Goal: Task Accomplishment & Management: Complete application form

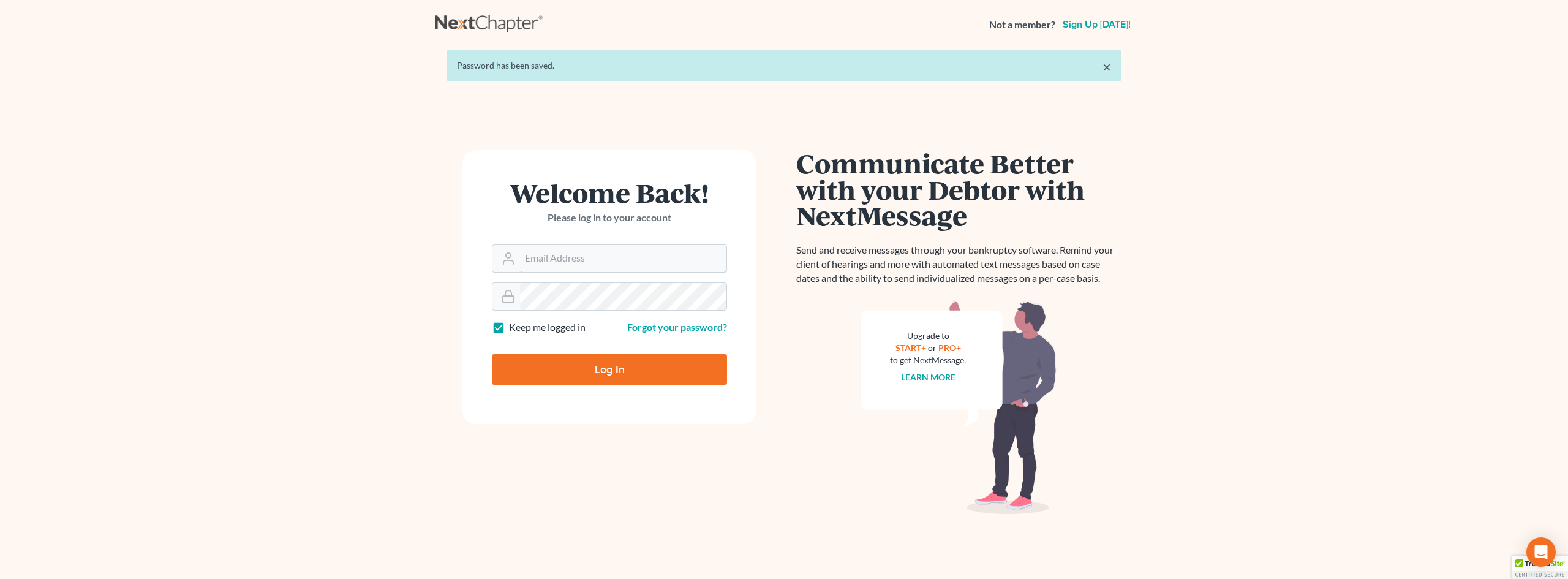
type input "[EMAIL_ADDRESS][PERSON_NAME][DOMAIN_NAME]"
click at [575, 362] on input "Log In" at bounding box center [609, 369] width 235 height 31
type input "Thinking..."
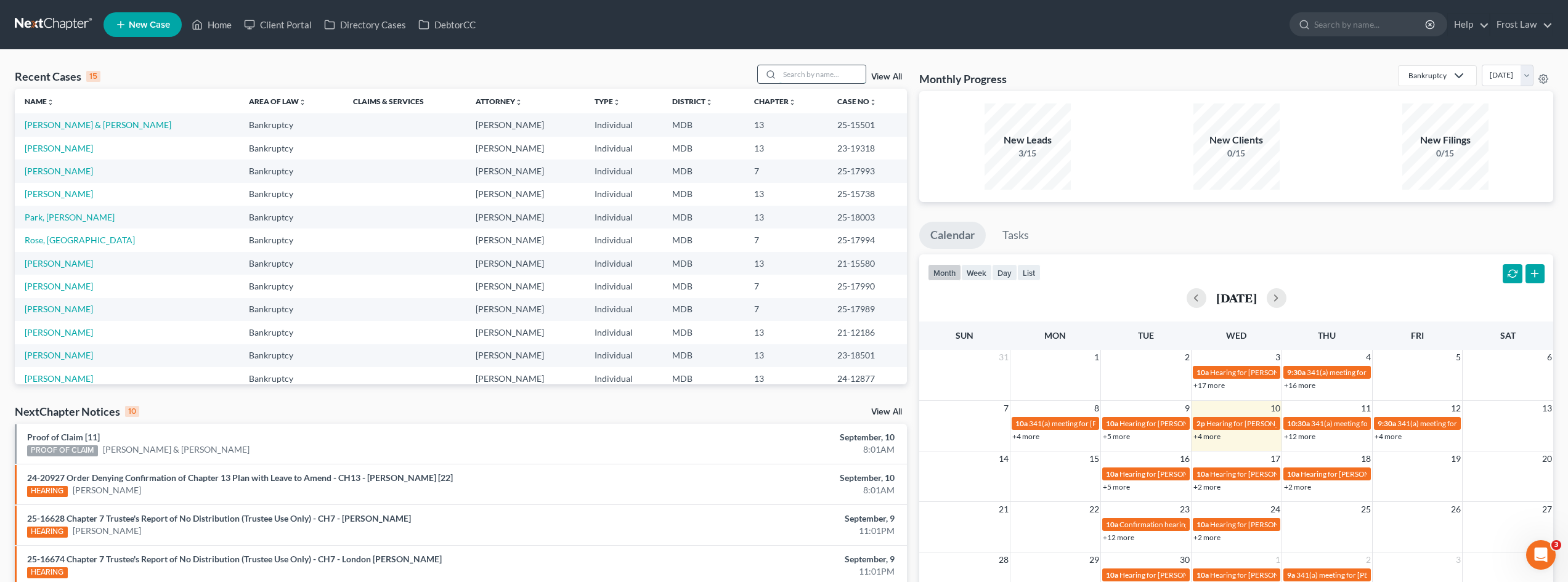
click at [802, 72] on input "search" at bounding box center [822, 74] width 86 height 18
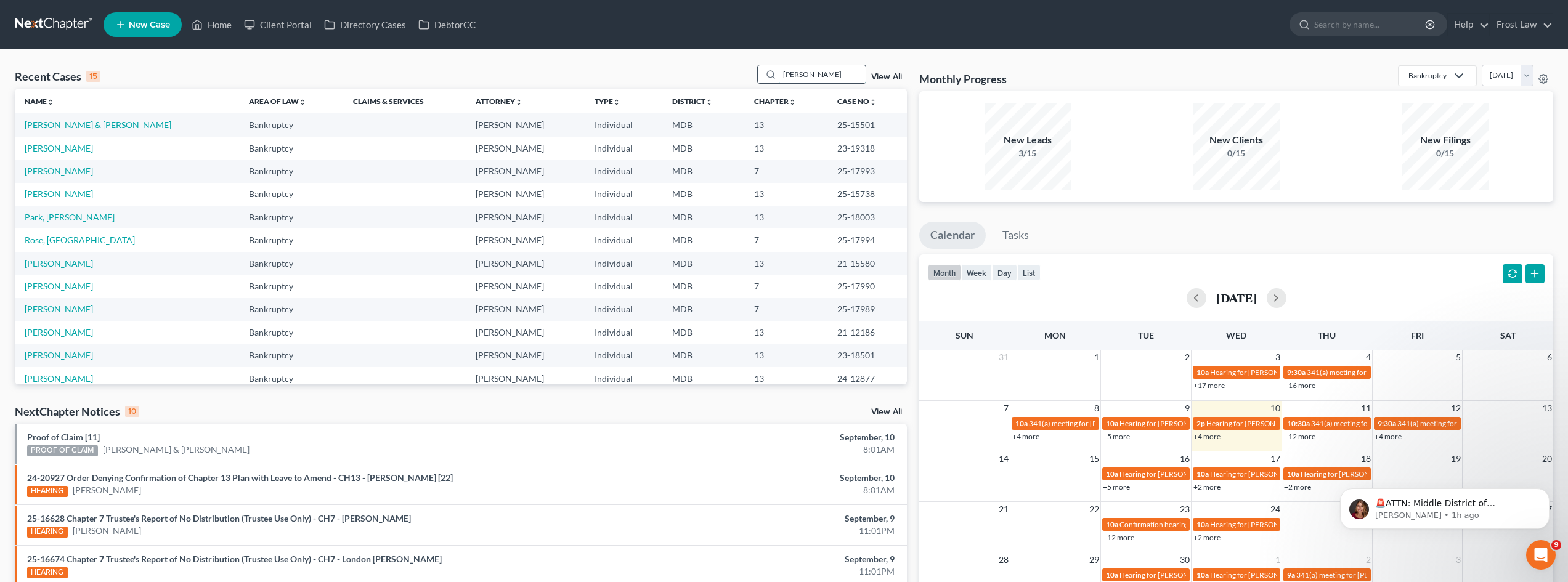
type input "[PERSON_NAME]"
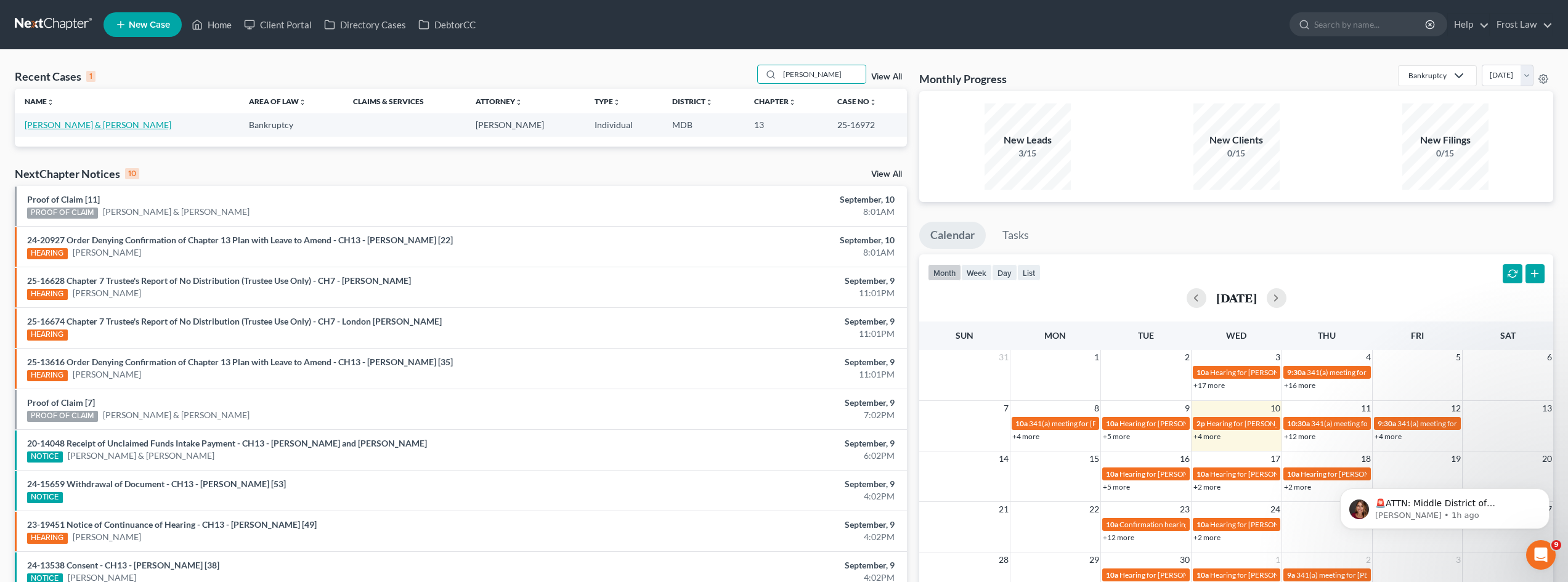
click at [73, 121] on link "[PERSON_NAME] & [PERSON_NAME]" at bounding box center [98, 125] width 147 height 10
select select "2"
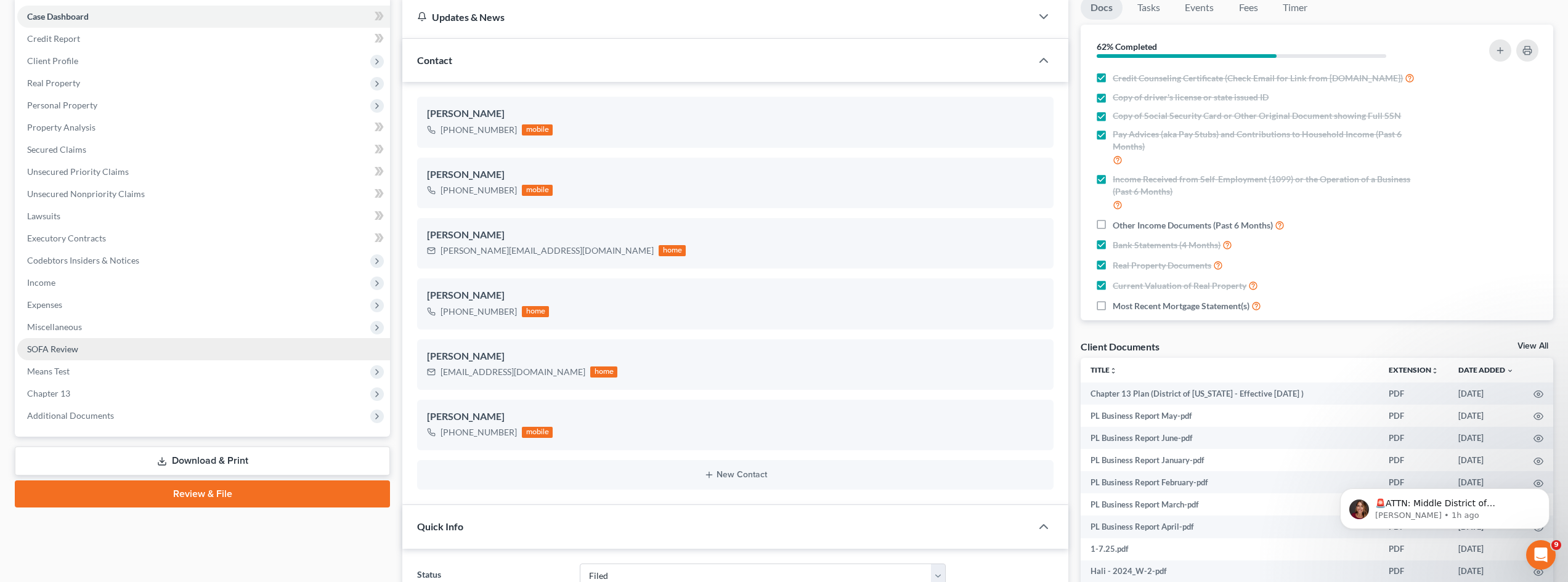
scroll to position [123, 0]
click at [91, 345] on link "SOFA Review" at bounding box center [203, 349] width 372 height 22
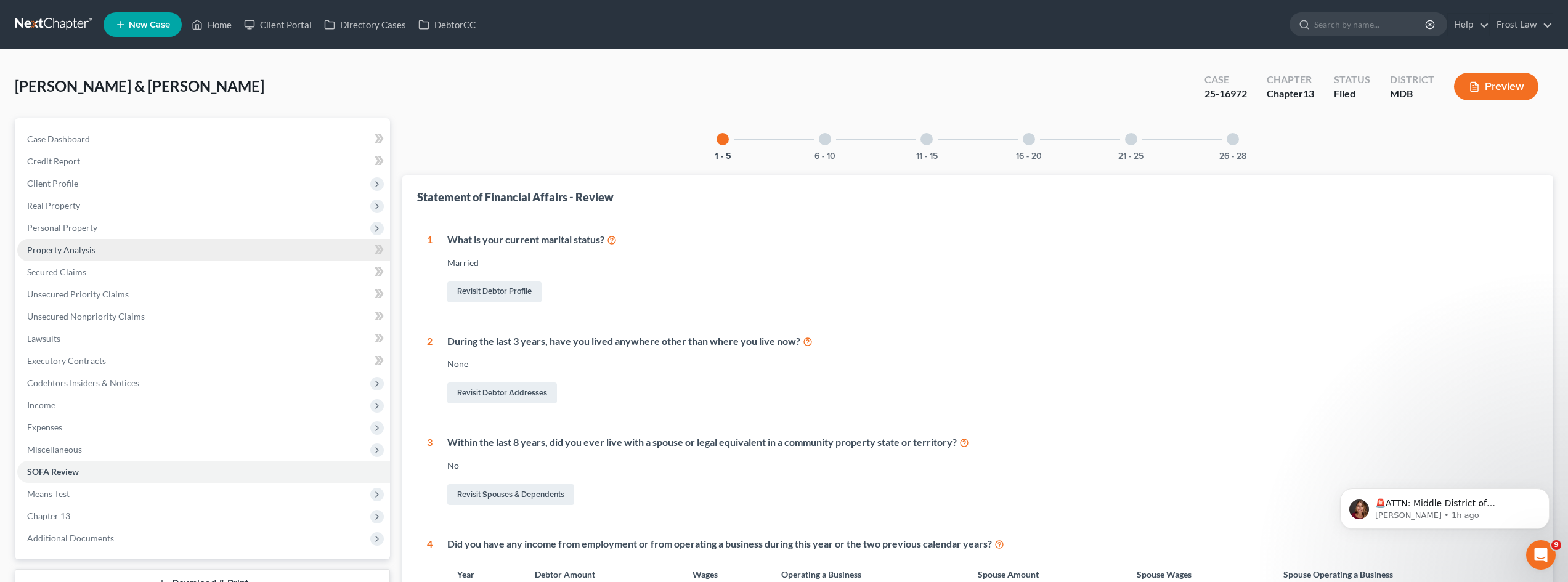
click at [78, 246] on span "Property Analysis" at bounding box center [61, 249] width 68 height 10
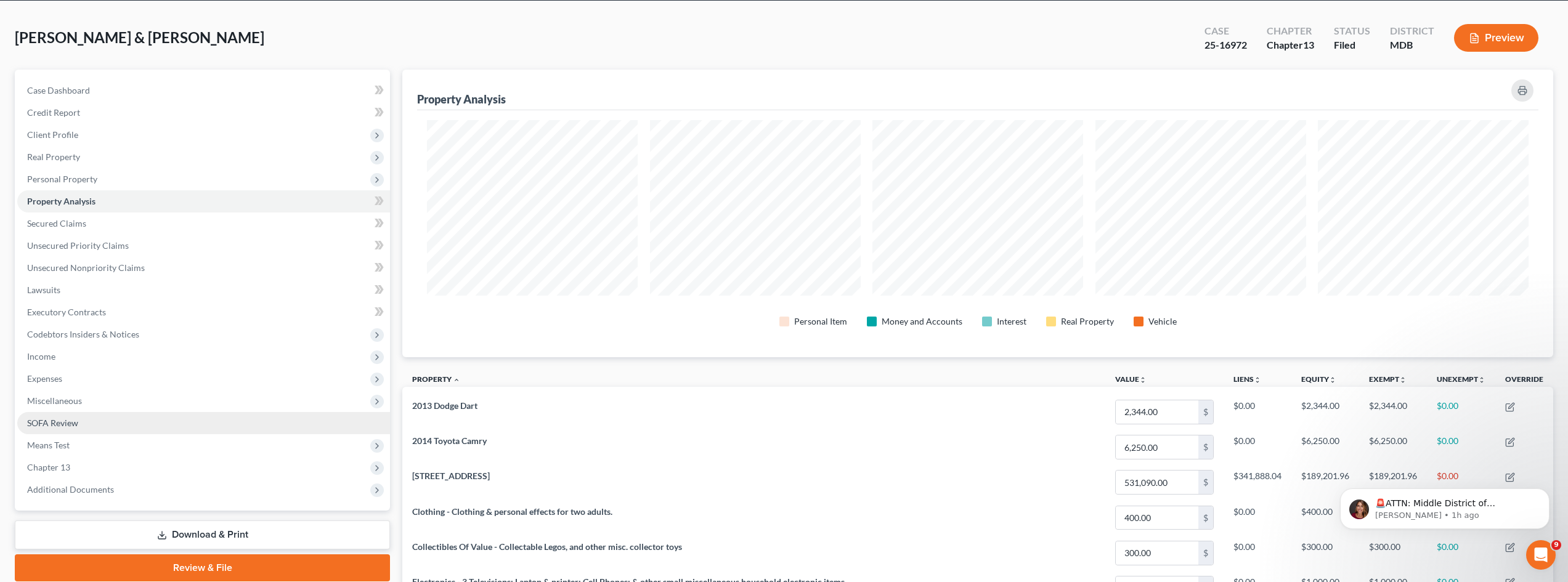
scroll to position [123, 0]
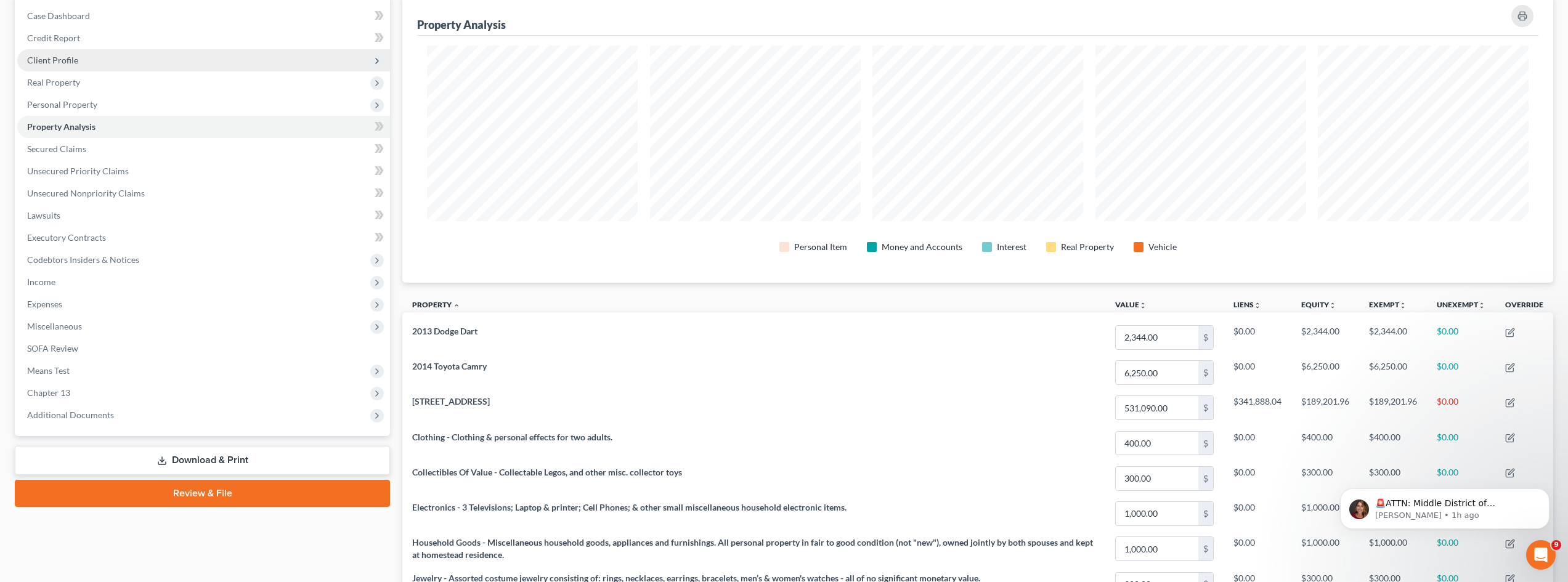
click at [95, 59] on span "Client Profile" at bounding box center [203, 61] width 372 height 22
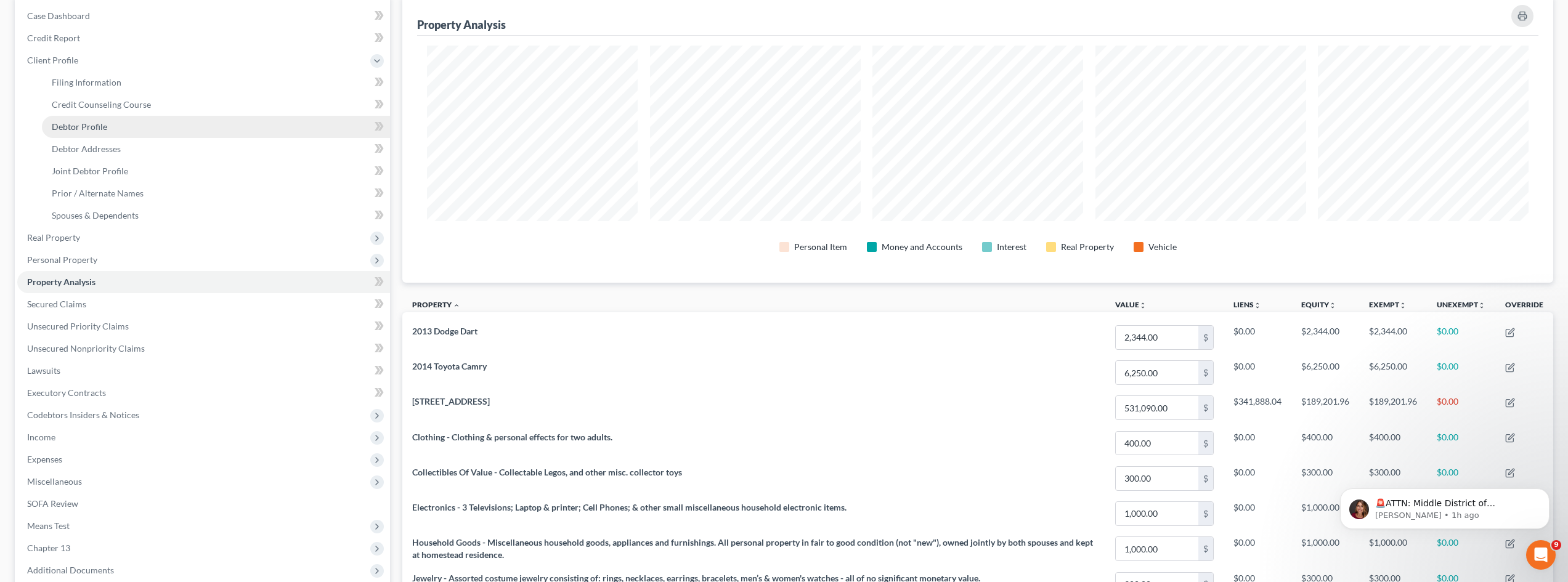
click at [92, 130] on span "Debtor Profile" at bounding box center [79, 127] width 55 height 10
select select "1"
select select "3"
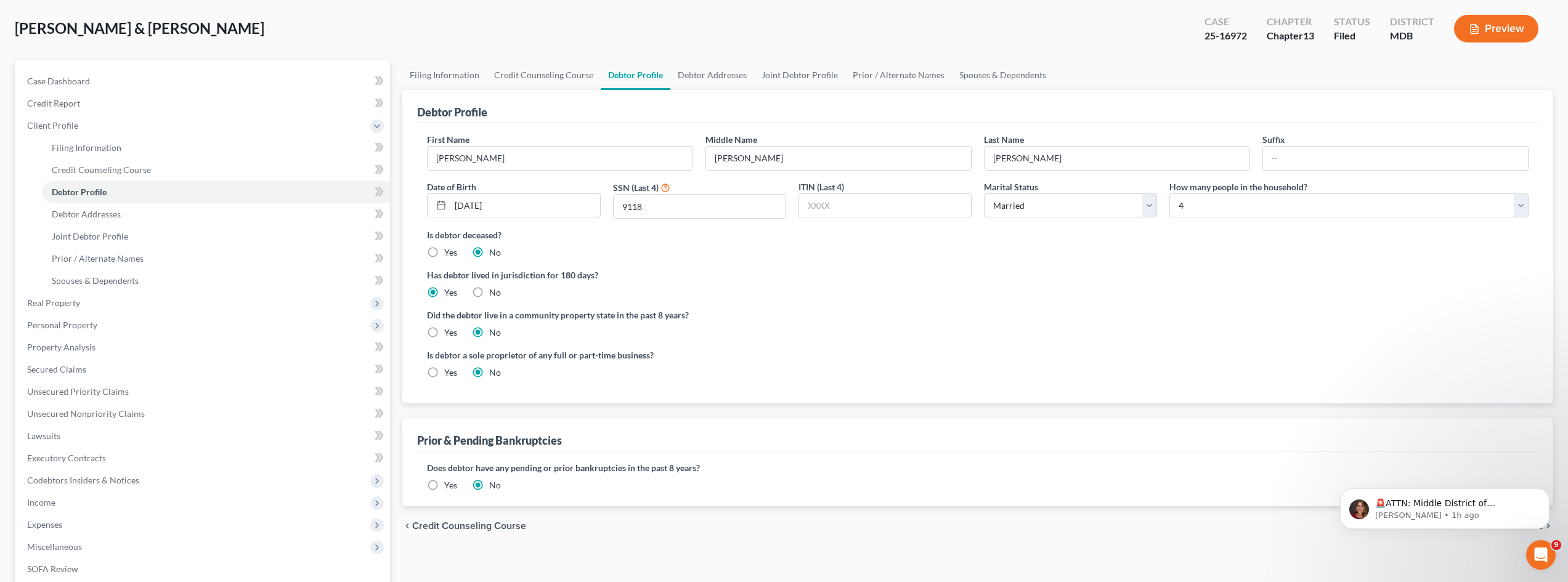
scroll to position [123, 0]
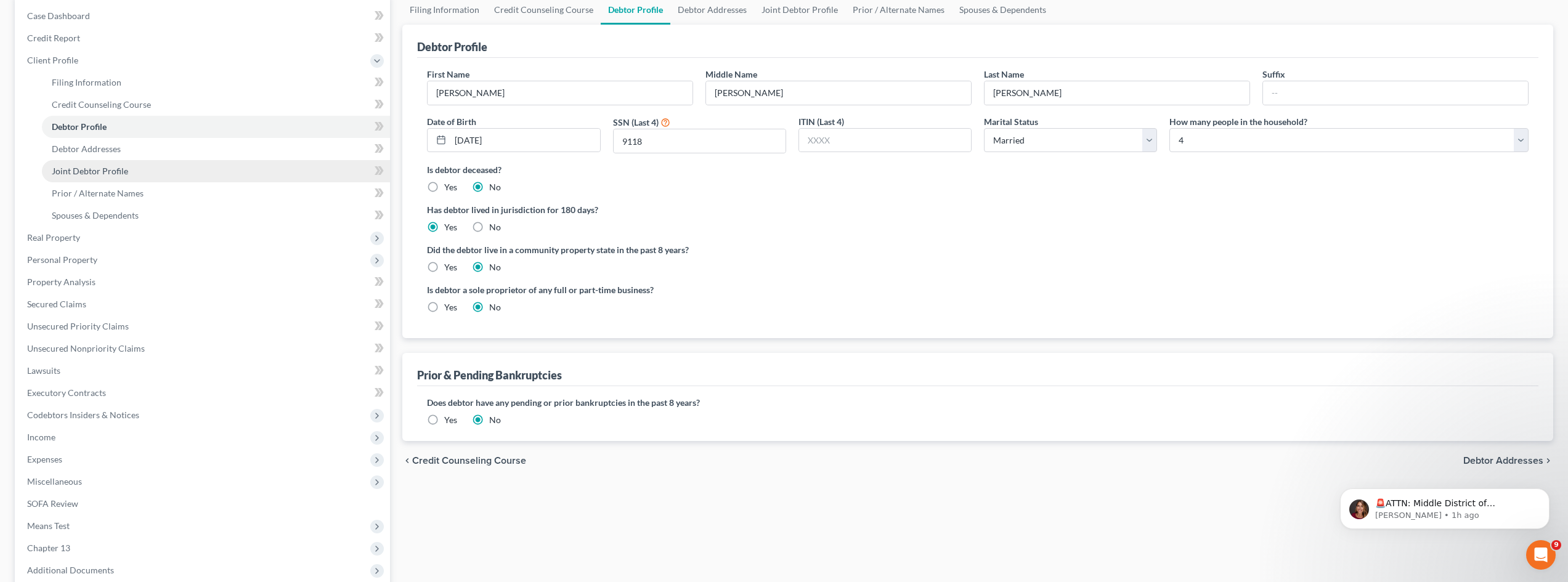
click at [162, 169] on link "Joint Debtor Profile" at bounding box center [216, 172] width 348 height 22
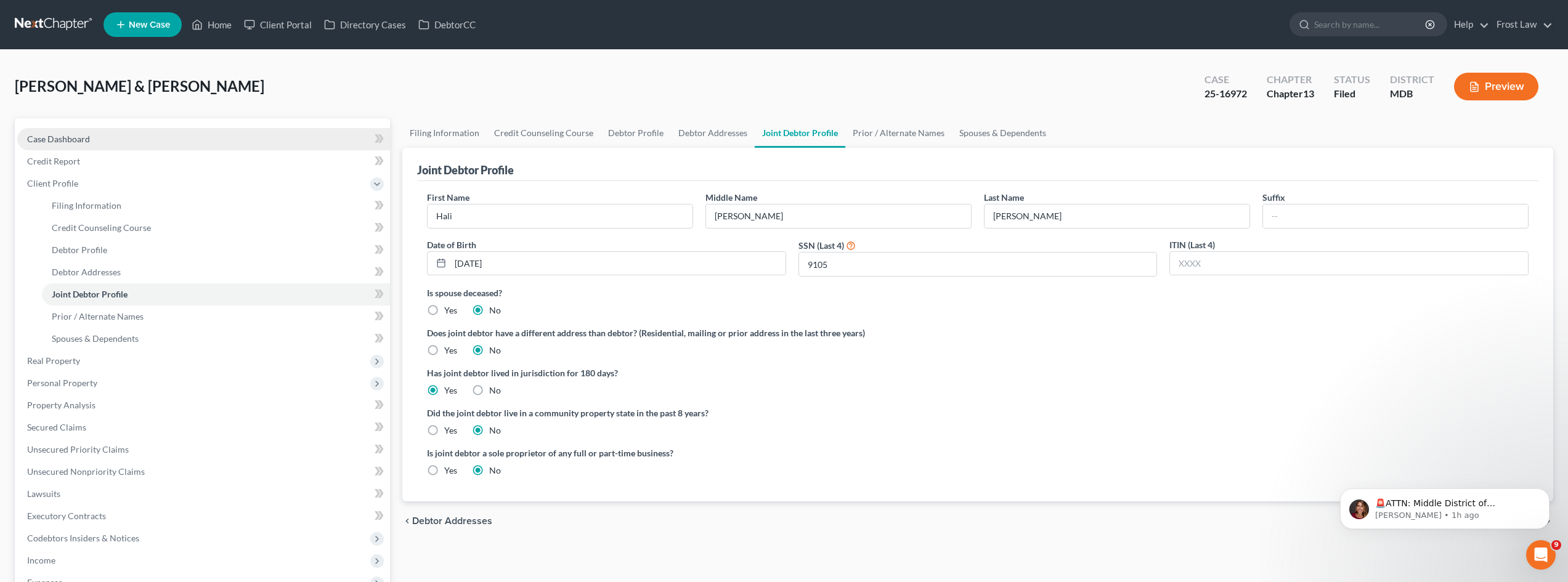
click at [85, 137] on span "Case Dashboard" at bounding box center [58, 139] width 63 height 10
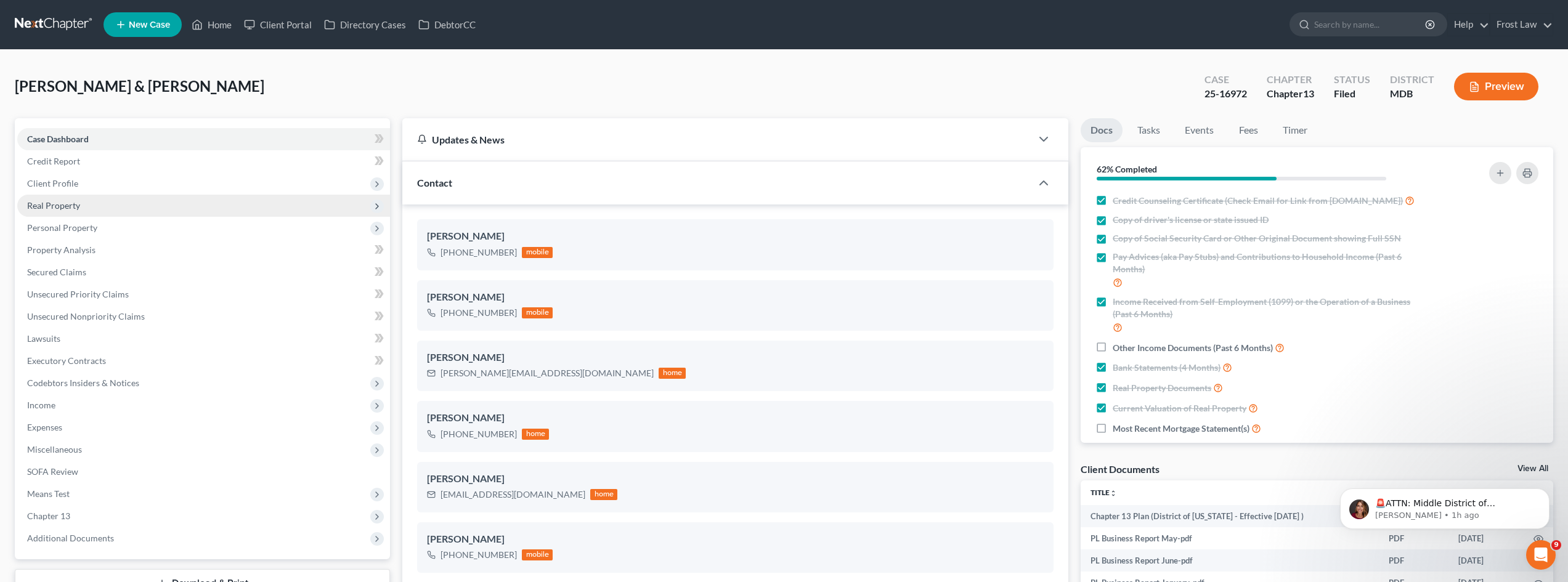
click at [117, 202] on span "Real Property" at bounding box center [203, 206] width 372 height 22
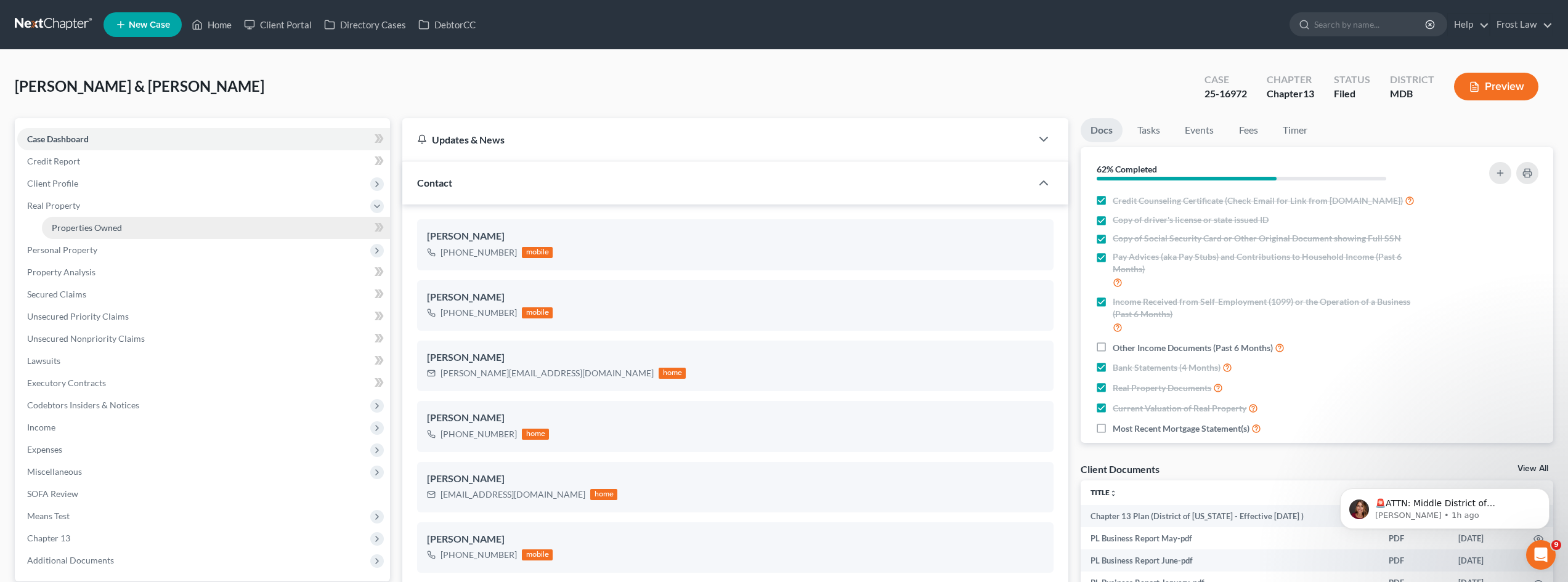
click at [116, 225] on span "Properties Owned" at bounding box center [87, 228] width 70 height 10
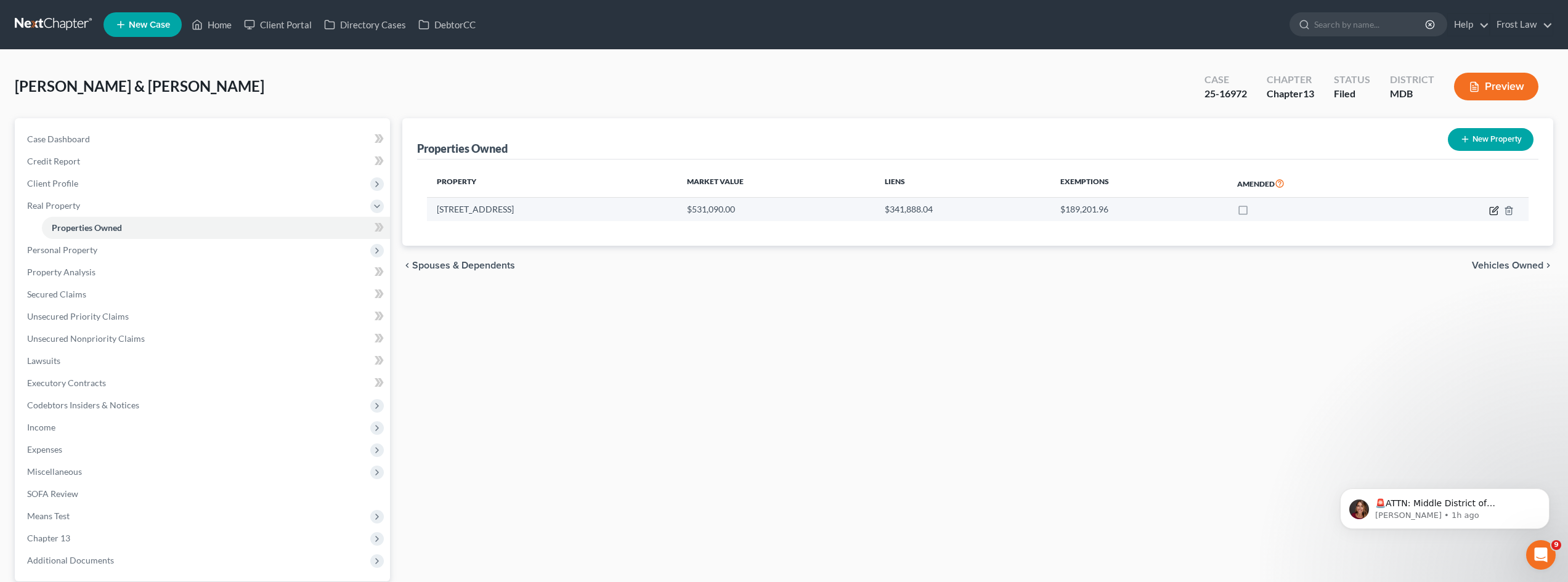
click at [1492, 213] on icon "button" at bounding box center [1493, 210] width 10 height 10
select select "21"
select select "2"
select select "5"
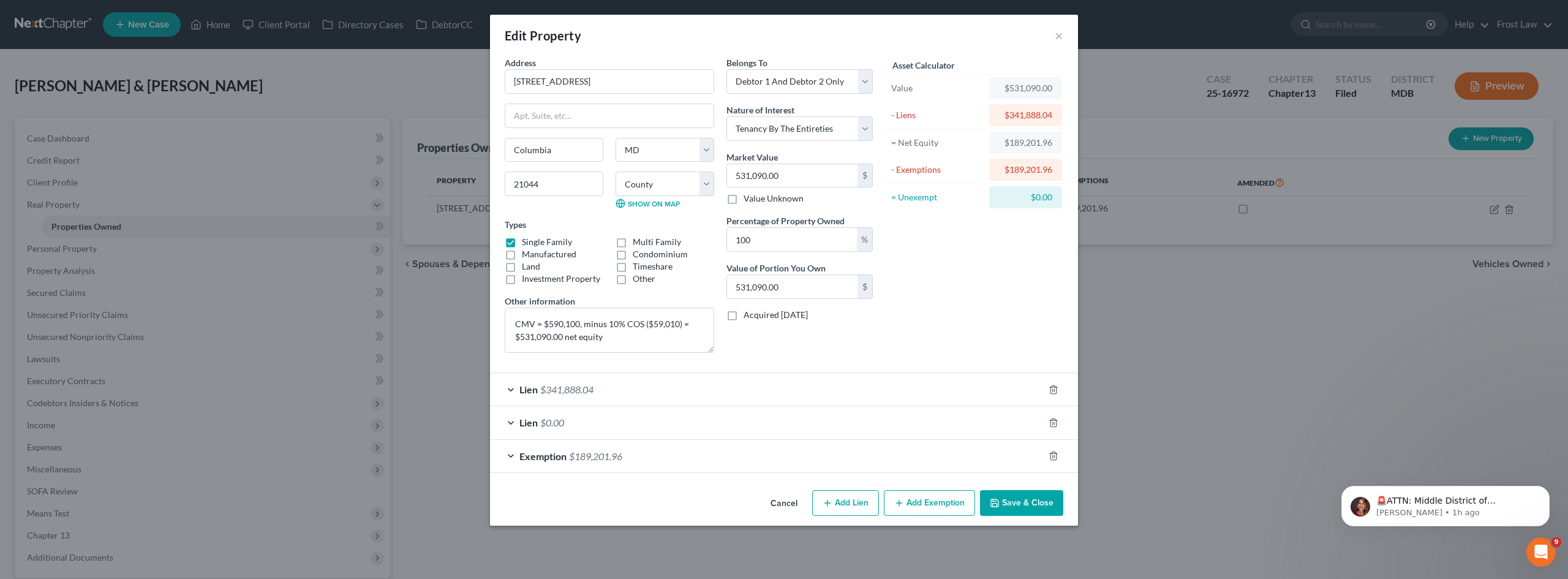
click at [999, 497] on button "Save & Close" at bounding box center [1022, 503] width 83 height 26
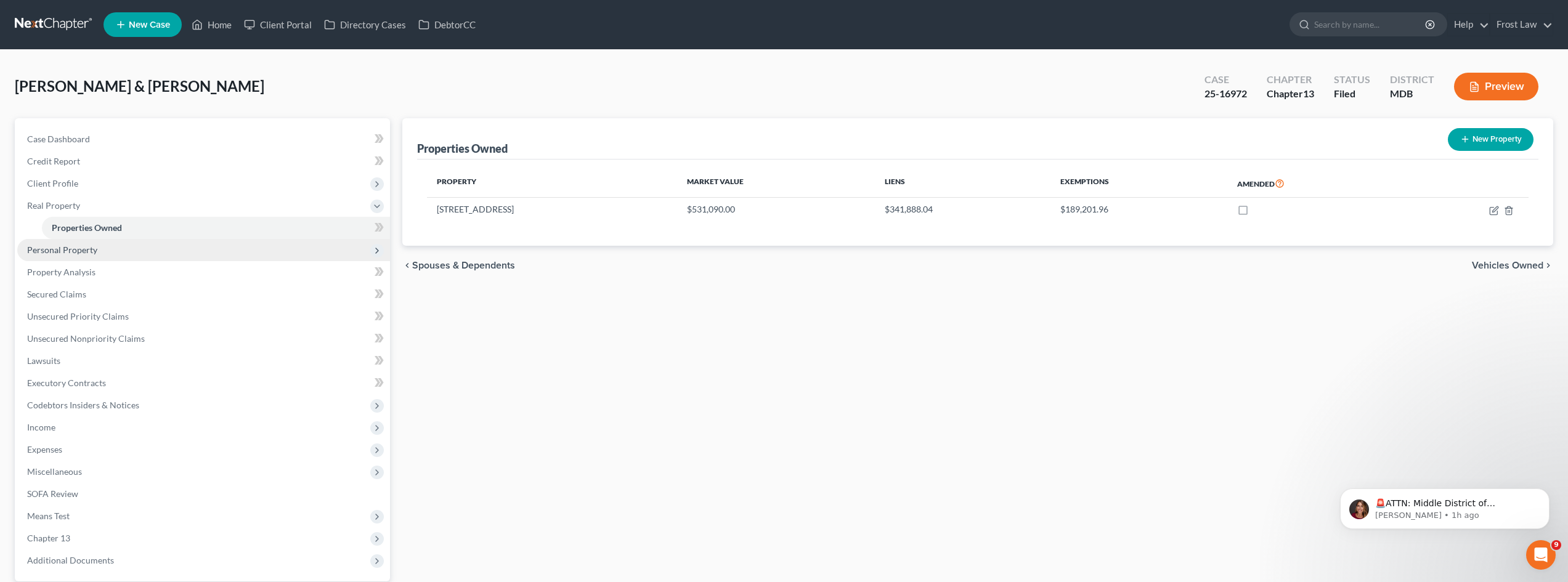
click at [100, 246] on span "Personal Property" at bounding box center [203, 250] width 372 height 22
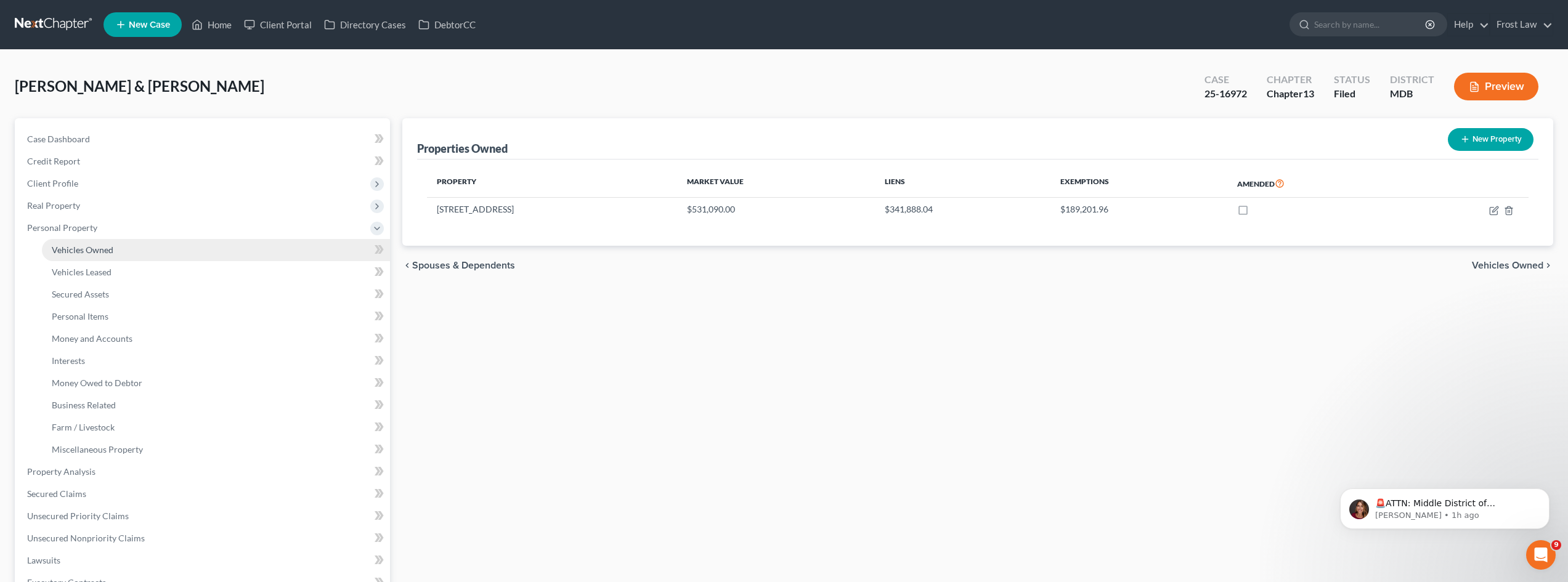
click at [100, 247] on span "Vehicles Owned" at bounding box center [82, 249] width 61 height 10
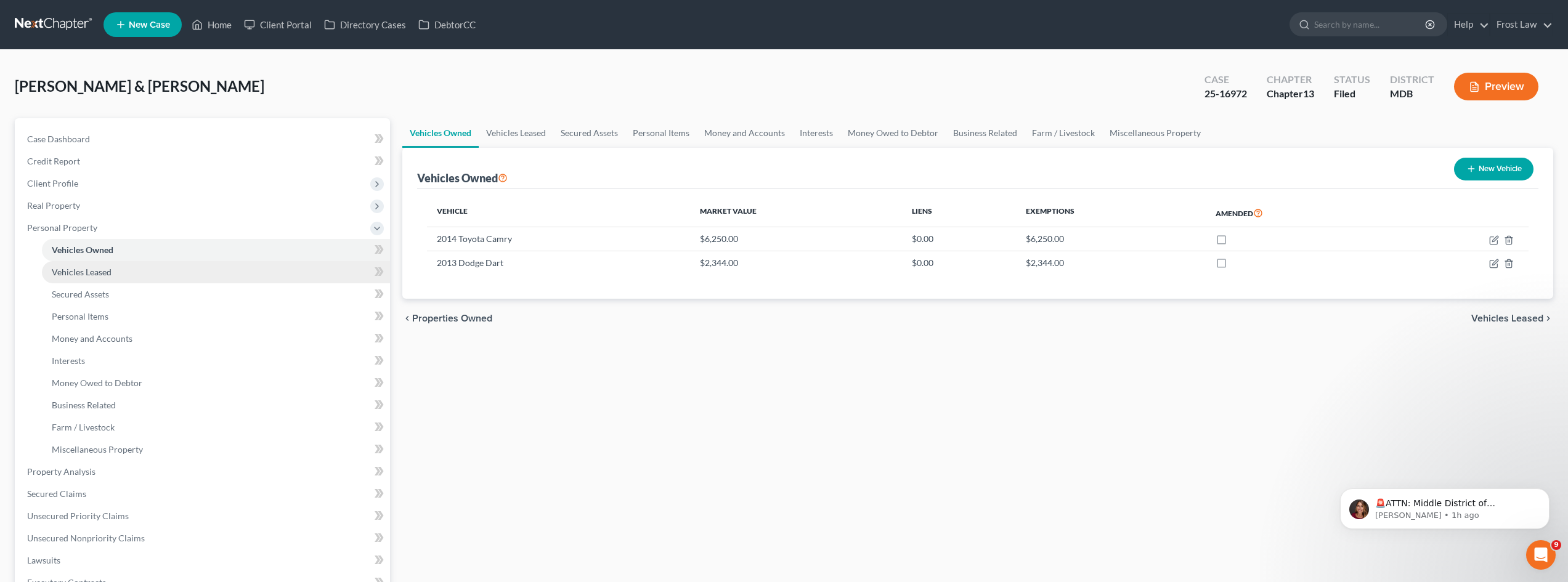
click at [112, 274] on link "Vehicles Leased" at bounding box center [216, 273] width 348 height 22
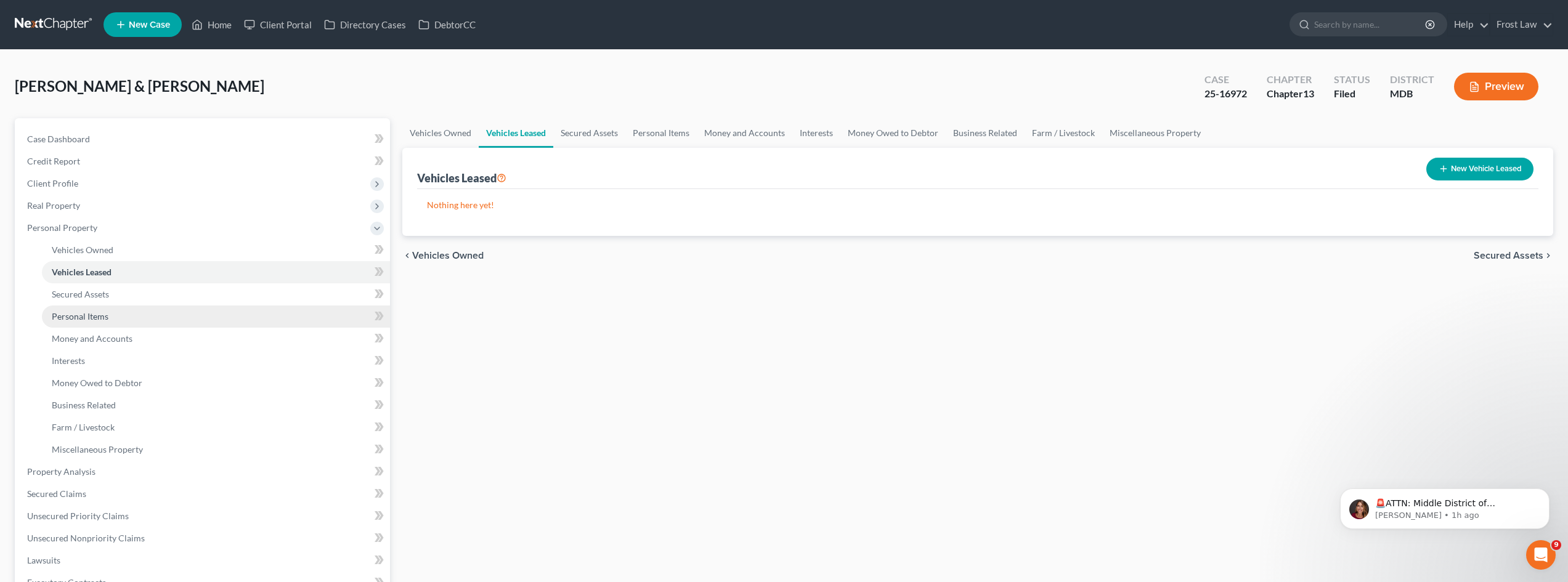
click at [93, 311] on span "Personal Items" at bounding box center [80, 316] width 57 height 10
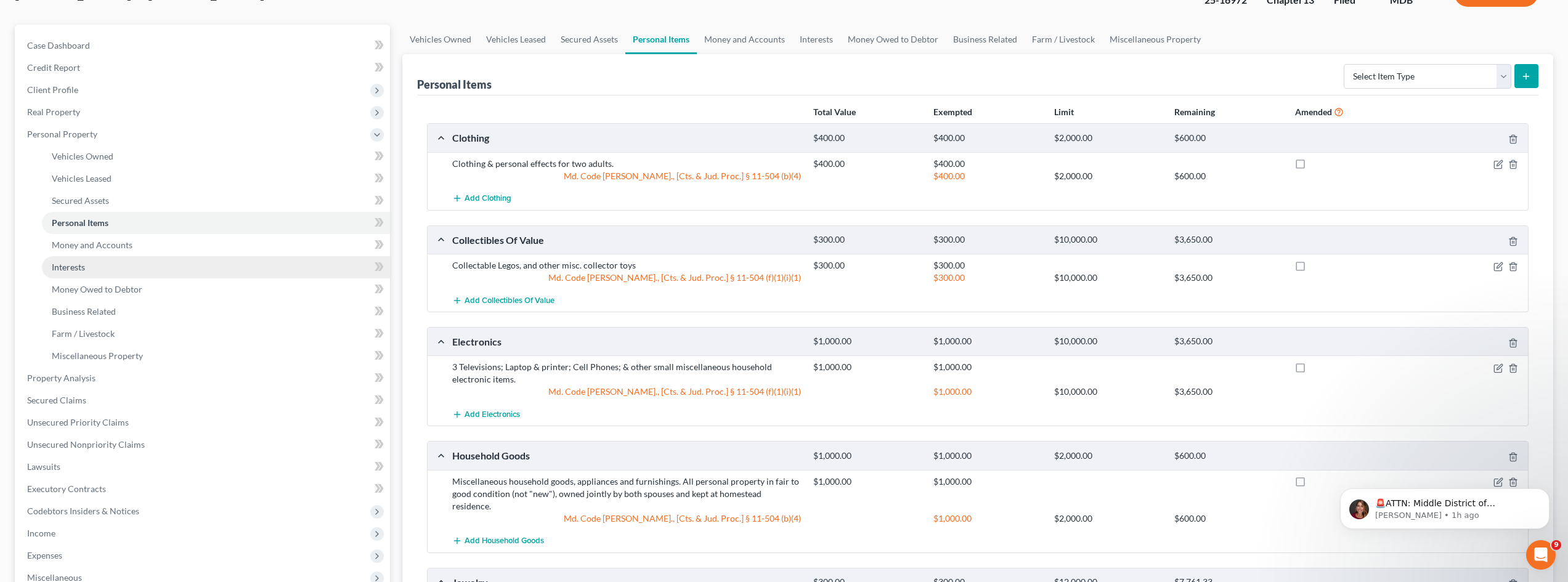
scroll to position [61, 0]
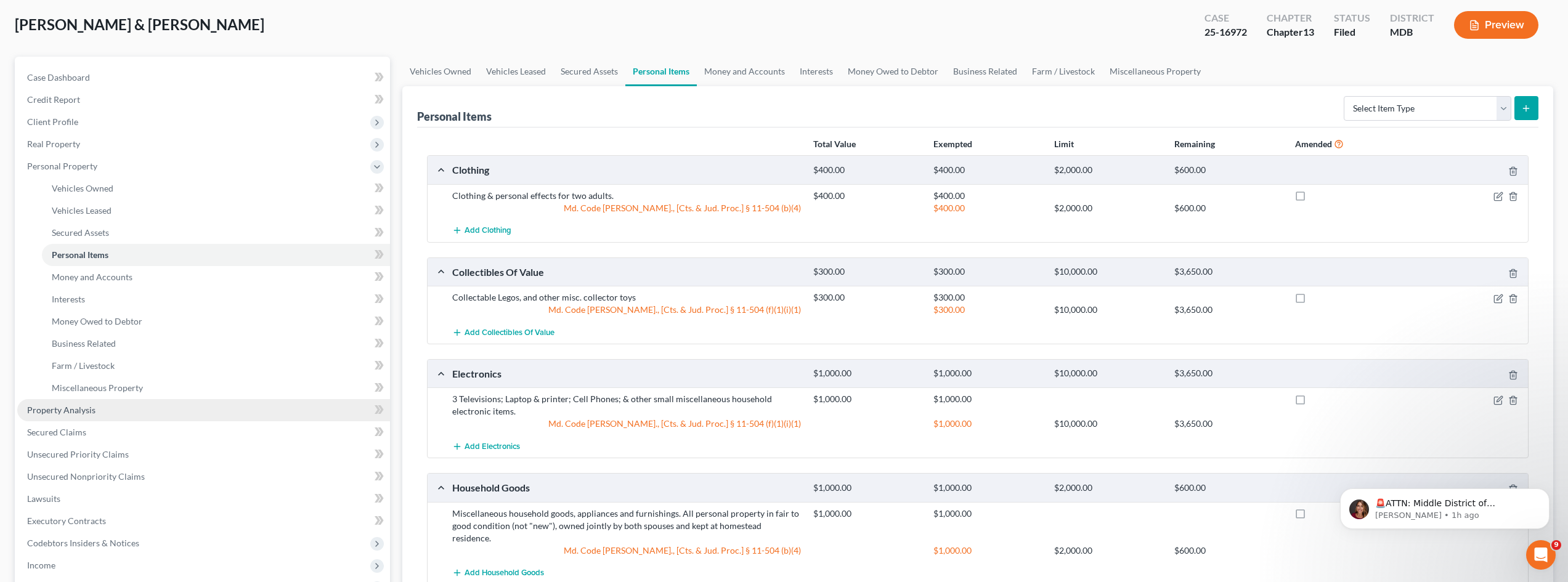
click at [106, 407] on link "Property Analysis" at bounding box center [203, 410] width 372 height 22
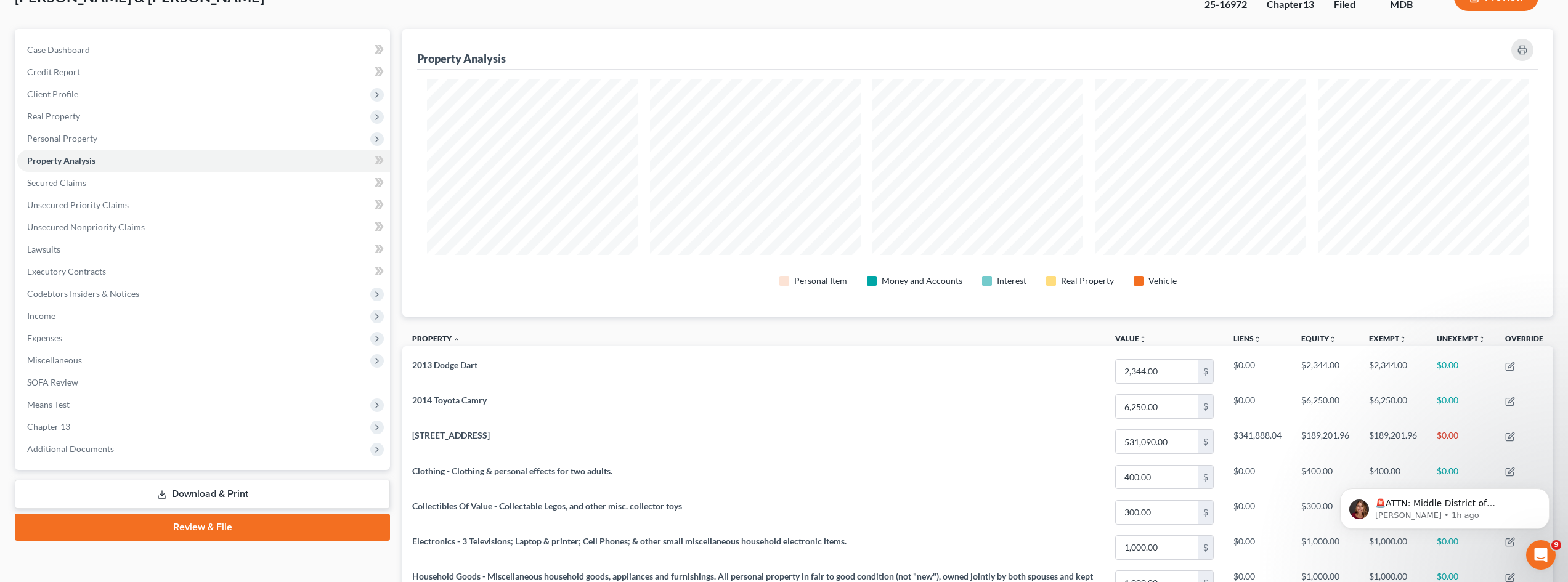
scroll to position [61, 0]
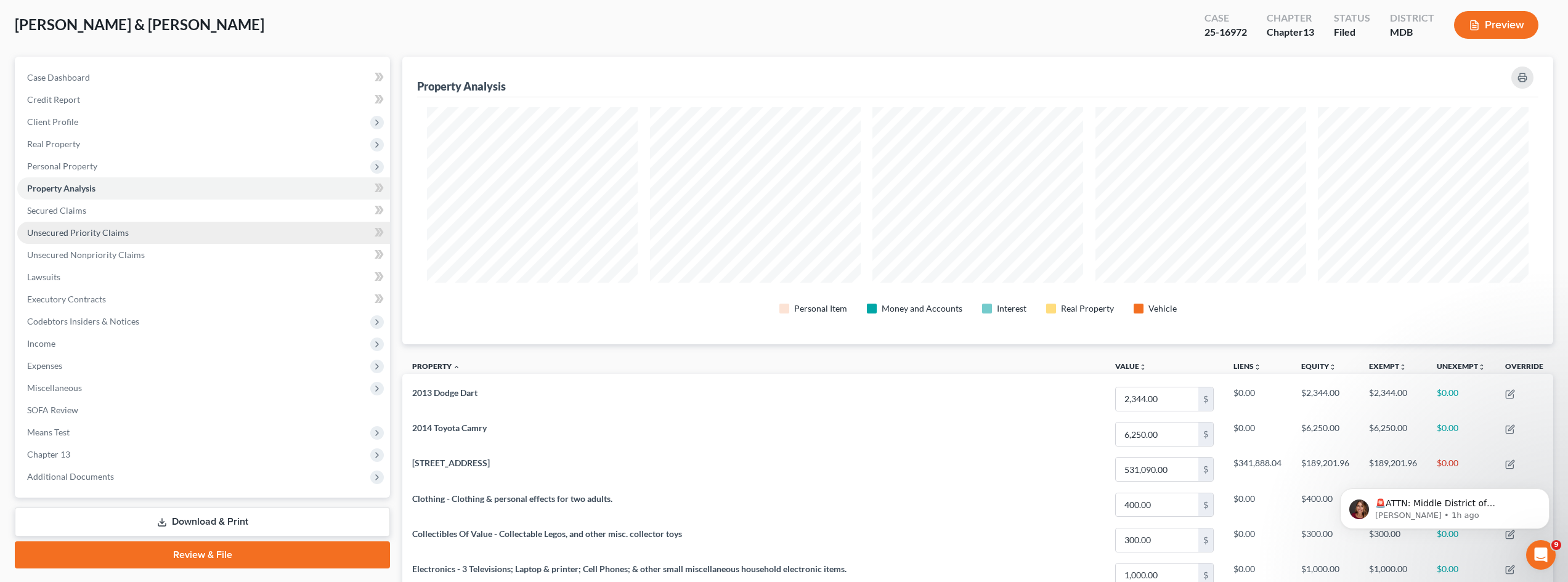
click at [117, 237] on span "Unsecured Priority Claims" at bounding box center [78, 232] width 102 height 10
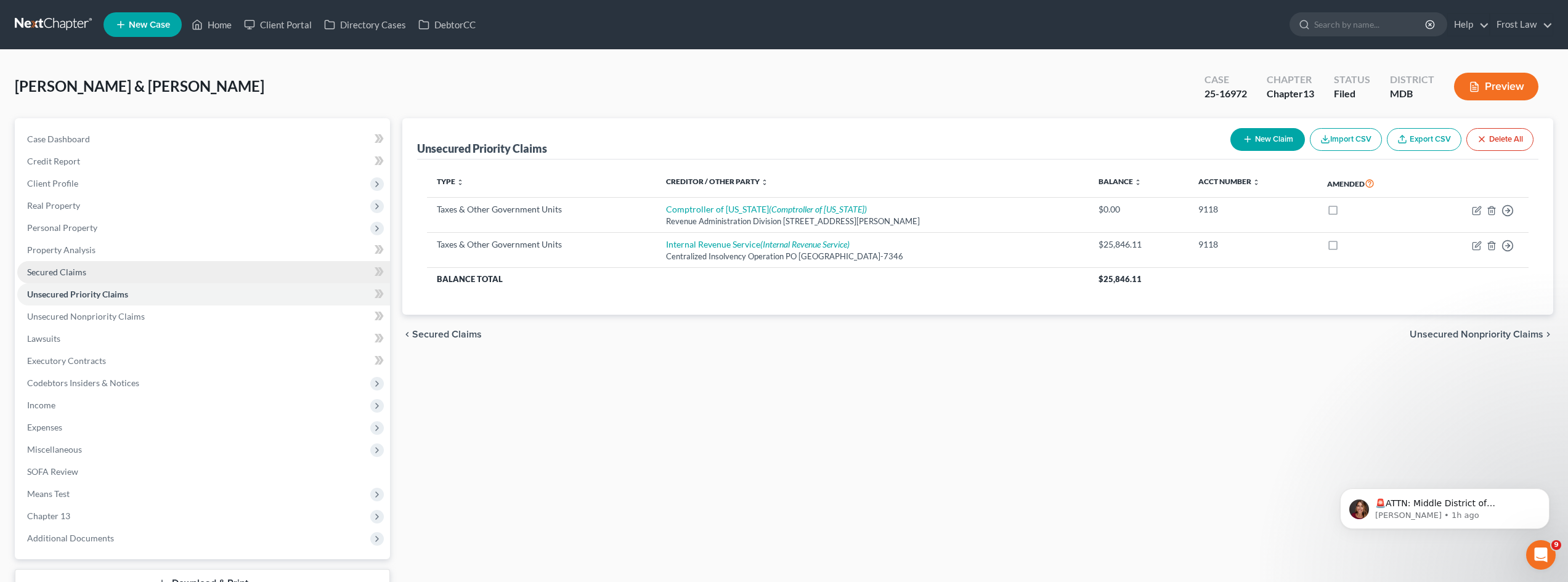
click at [74, 271] on span "Secured Claims" at bounding box center [56, 272] width 59 height 10
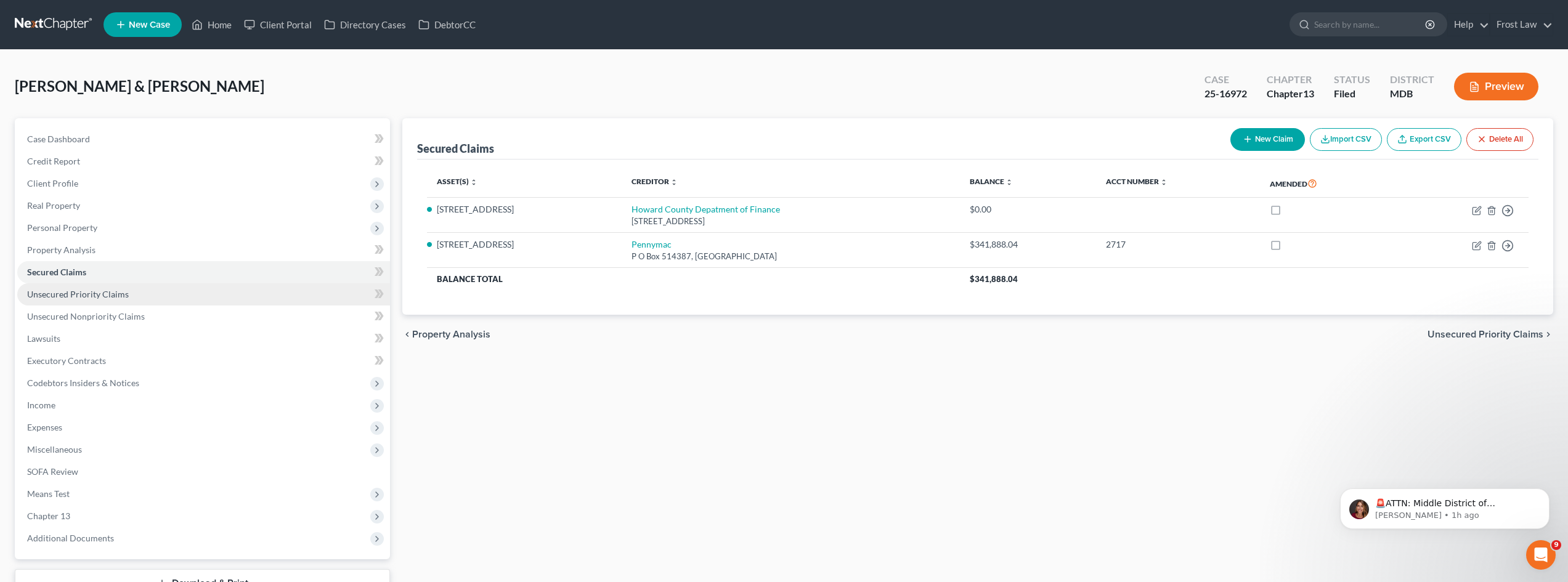
click at [75, 291] on span "Unsecured Priority Claims" at bounding box center [78, 294] width 102 height 10
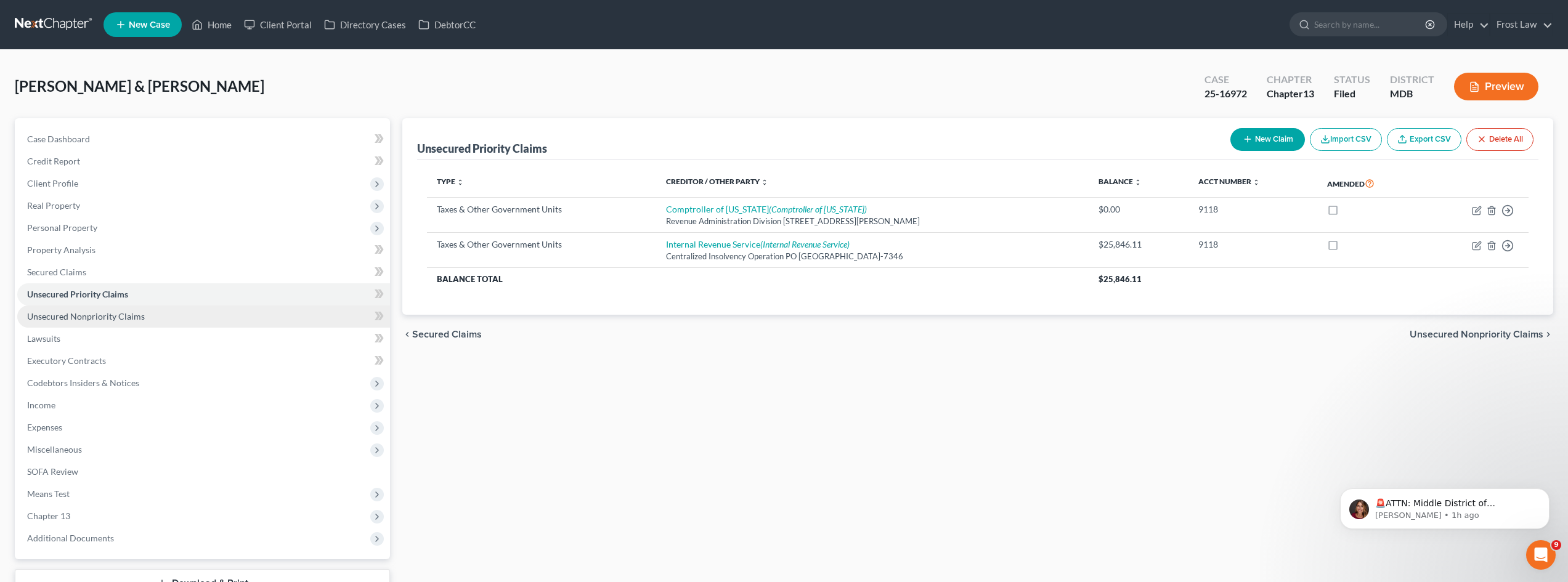
click at [80, 316] on span "Unsecured Nonpriority Claims" at bounding box center [85, 316] width 118 height 10
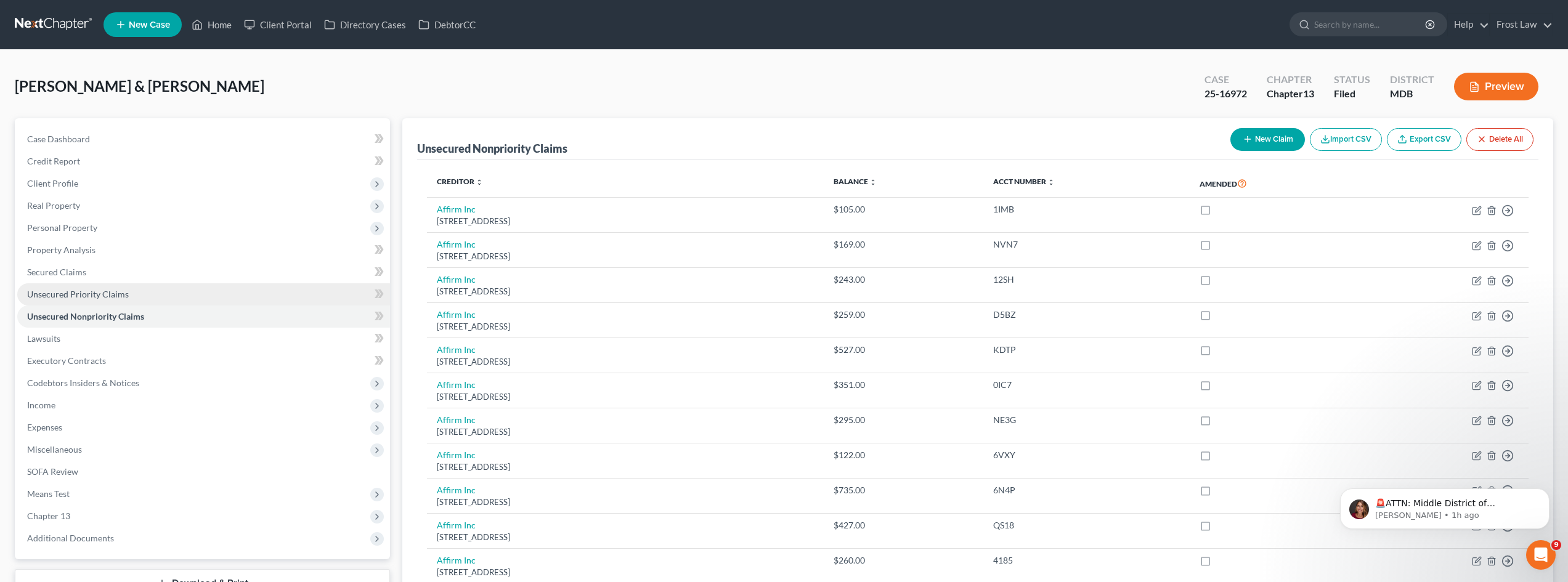
click at [111, 300] on link "Unsecured Priority Claims" at bounding box center [203, 294] width 372 height 22
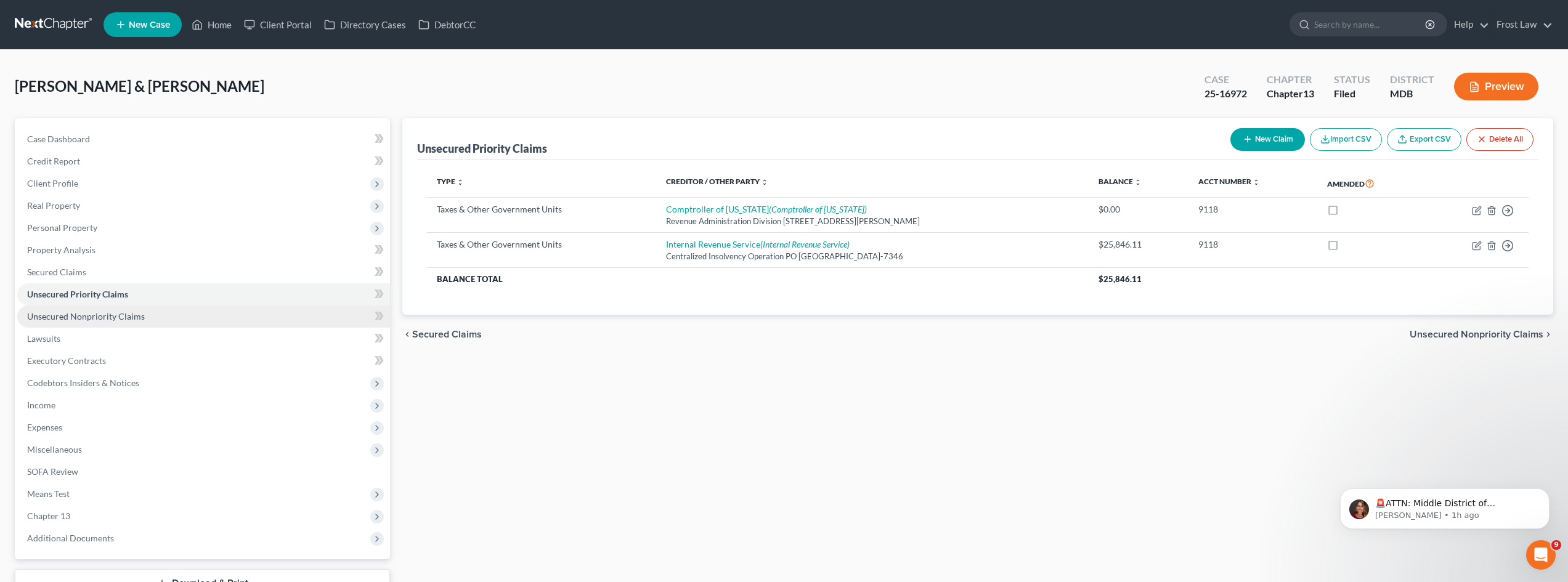
click at [120, 313] on span "Unsecured Nonpriority Claims" at bounding box center [85, 316] width 118 height 10
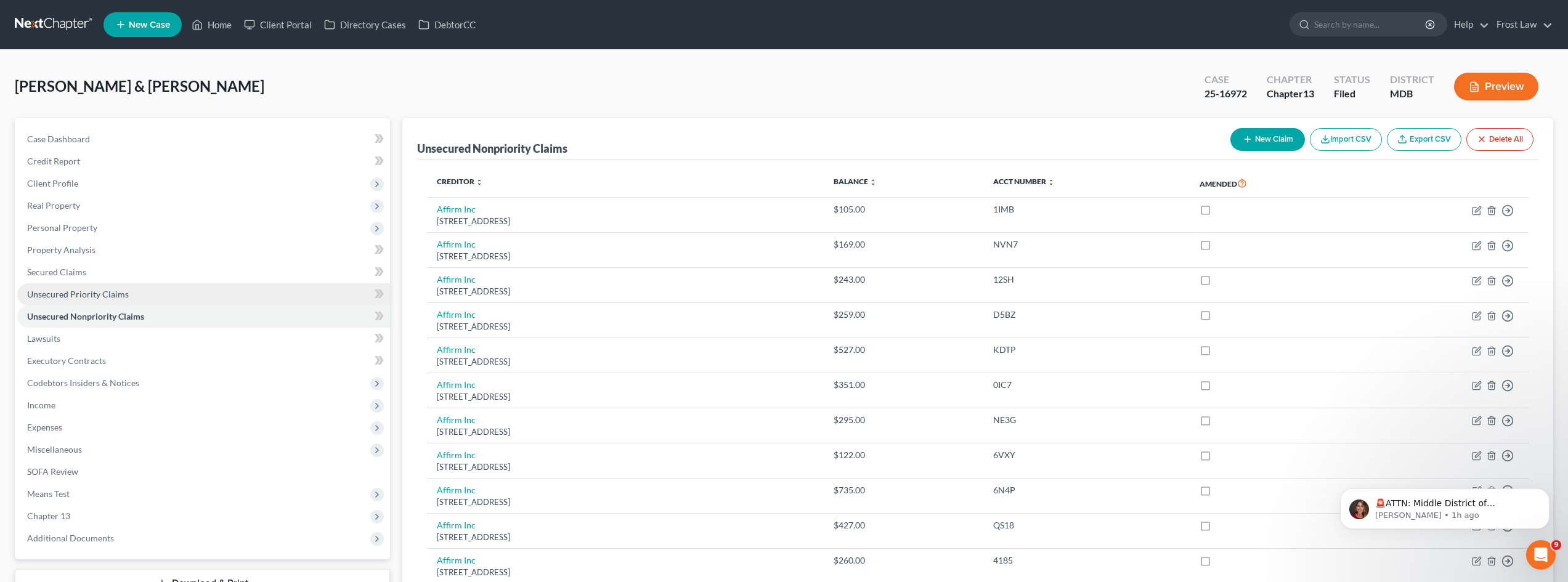
click at [145, 290] on link "Unsecured Priority Claims" at bounding box center [203, 294] width 372 height 22
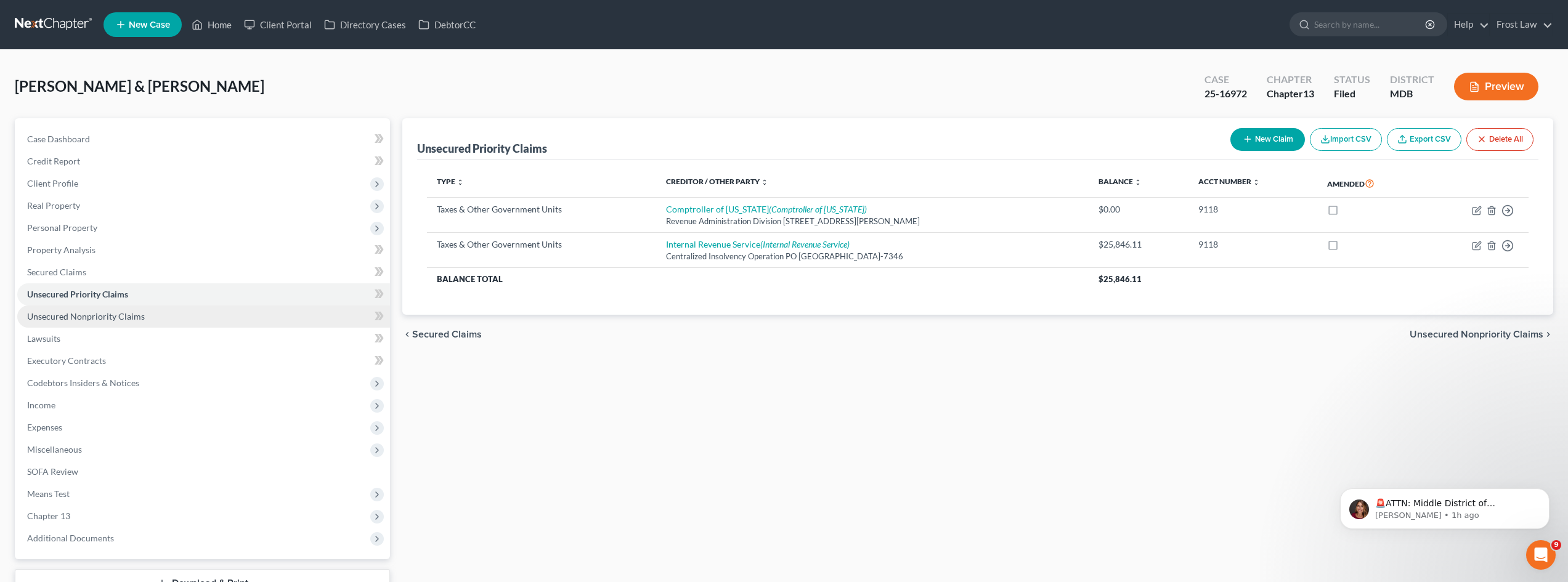
click at [94, 322] on link "Unsecured Nonpriority Claims" at bounding box center [203, 317] width 372 height 22
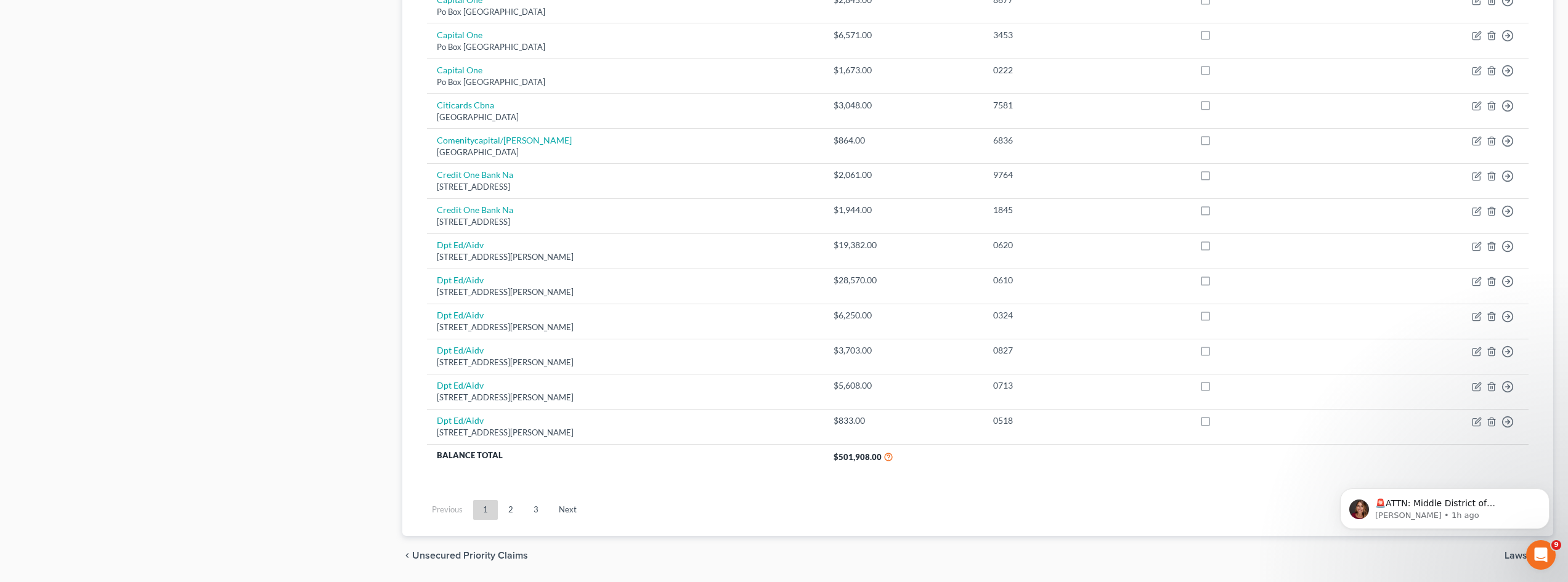
scroll to position [846, 0]
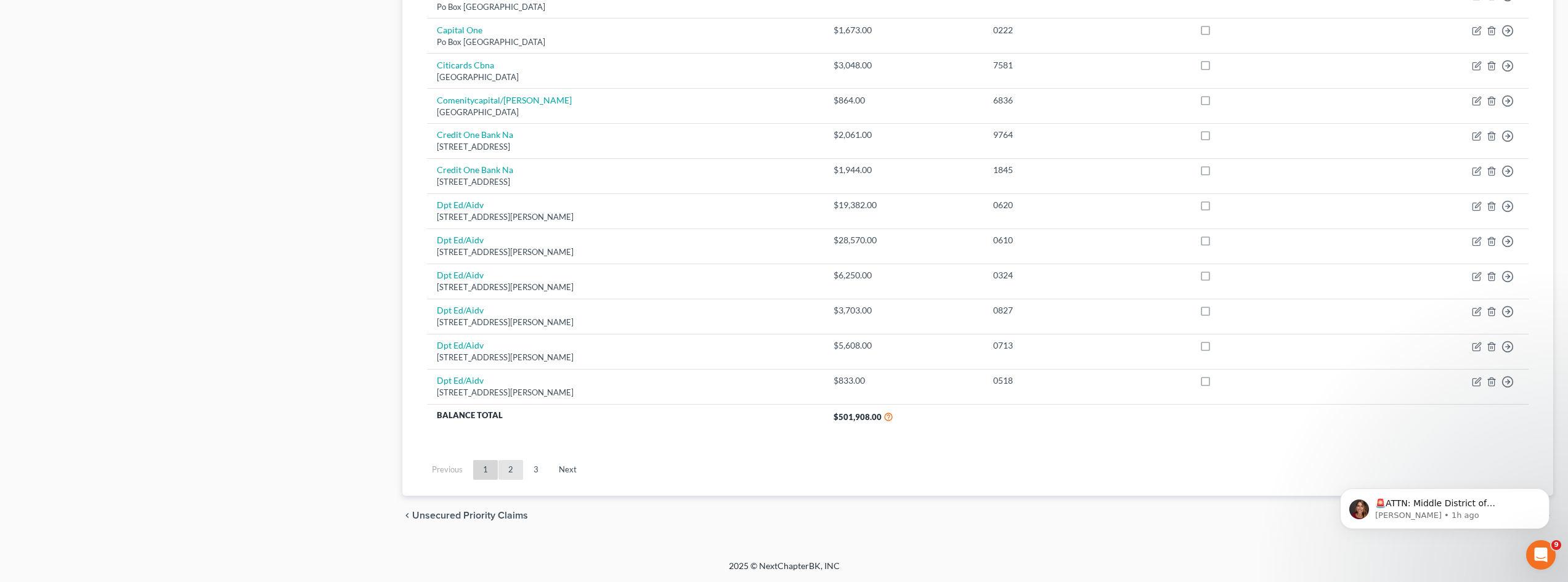
click at [518, 476] on link "2" at bounding box center [510, 470] width 25 height 19
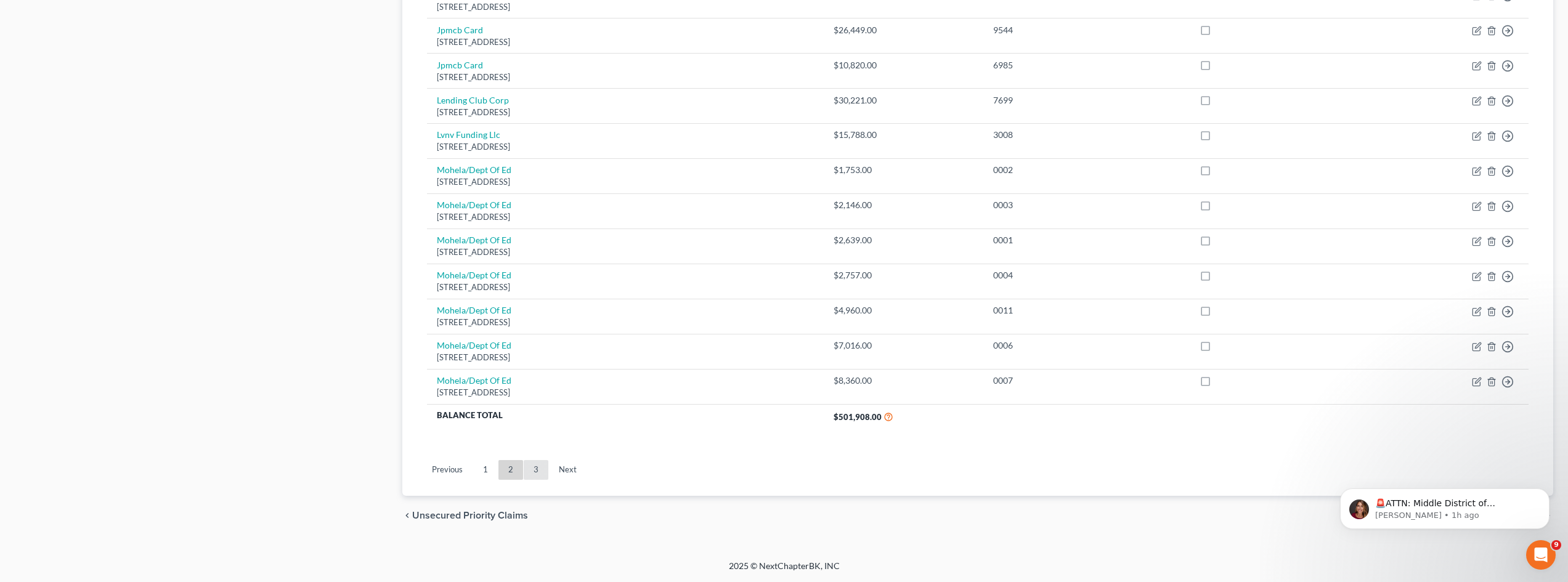
click at [529, 470] on link "3" at bounding box center [536, 470] width 25 height 19
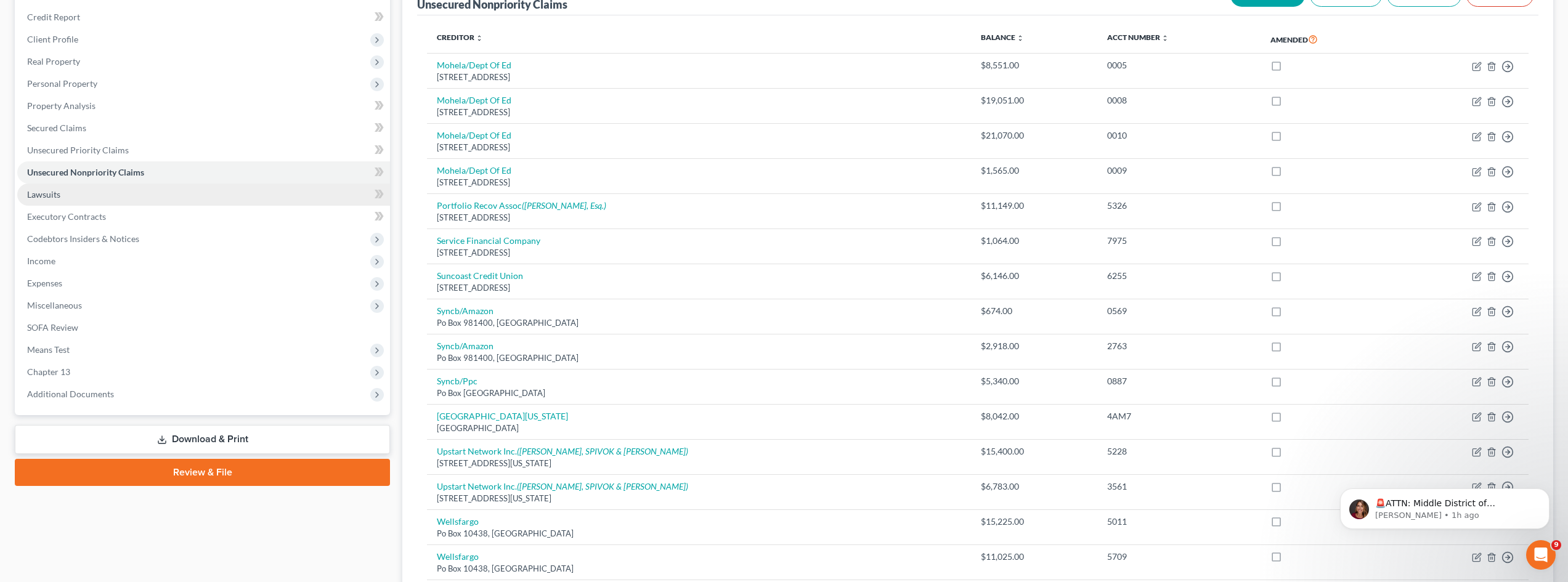
scroll to position [144, 0]
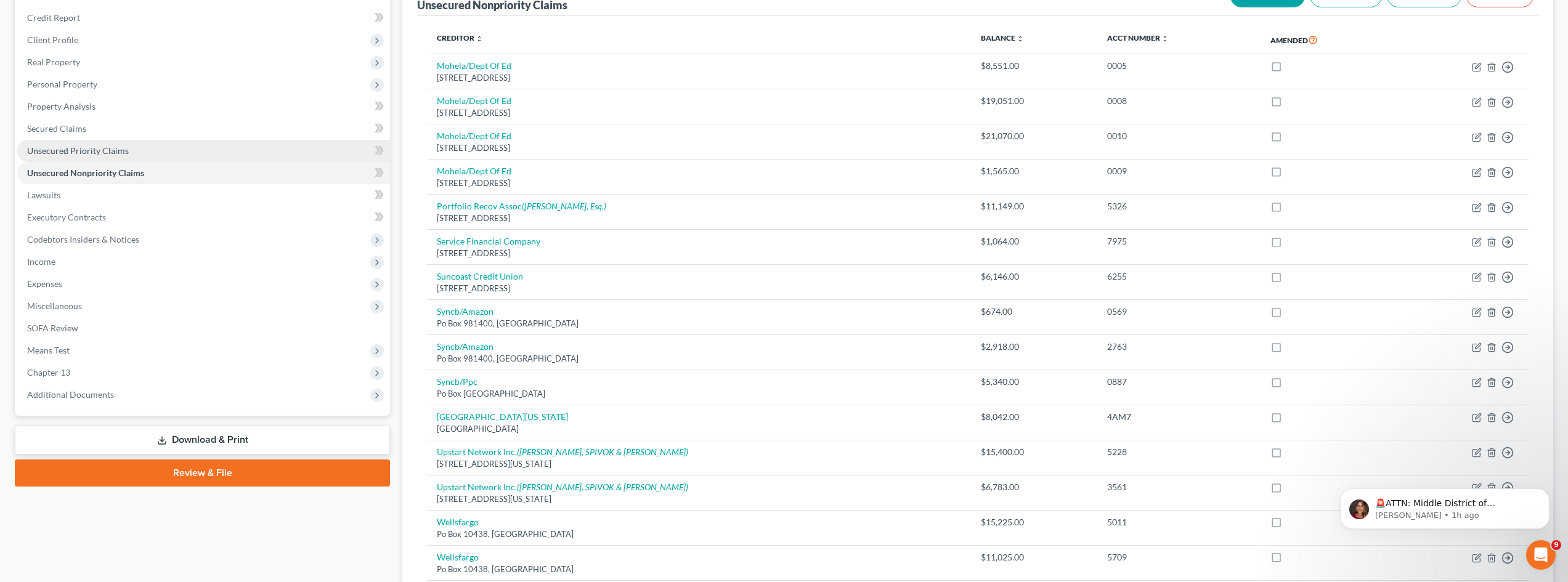
click at [109, 148] on span "Unsecured Priority Claims" at bounding box center [78, 151] width 102 height 10
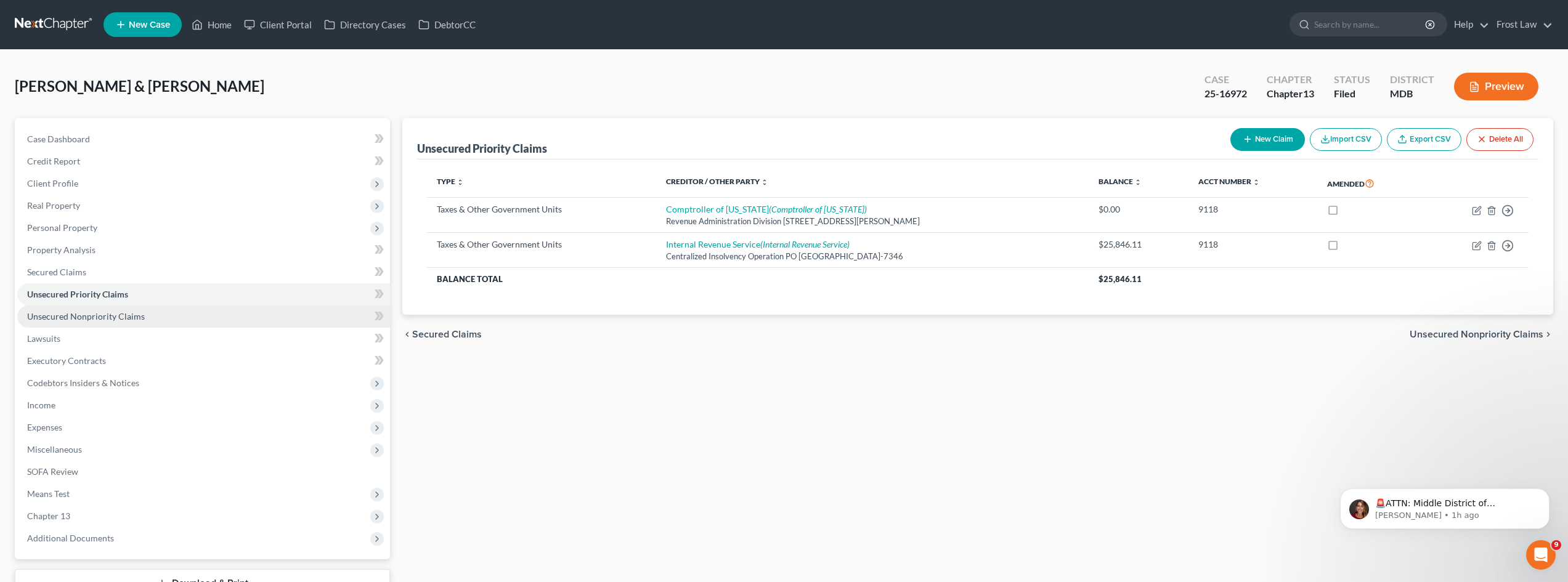
click at [112, 311] on span "Unsecured Nonpriority Claims" at bounding box center [85, 316] width 118 height 10
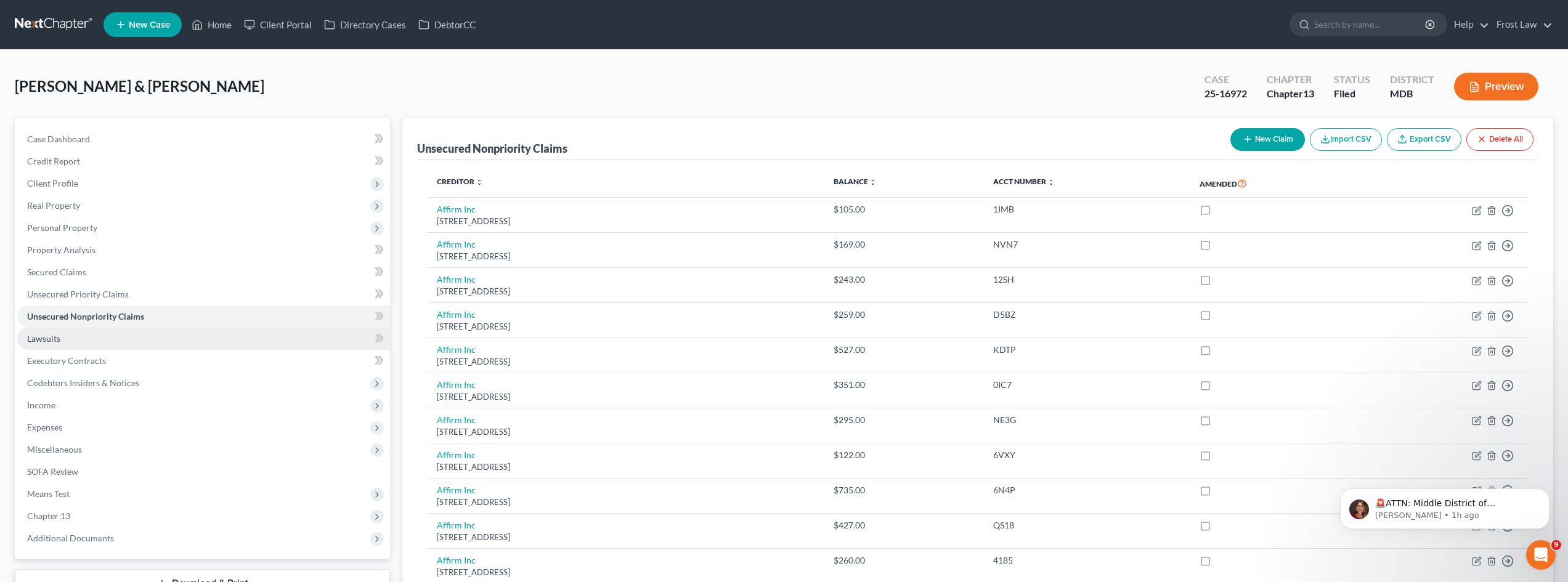
click at [79, 339] on link "Lawsuits" at bounding box center [203, 339] width 372 height 22
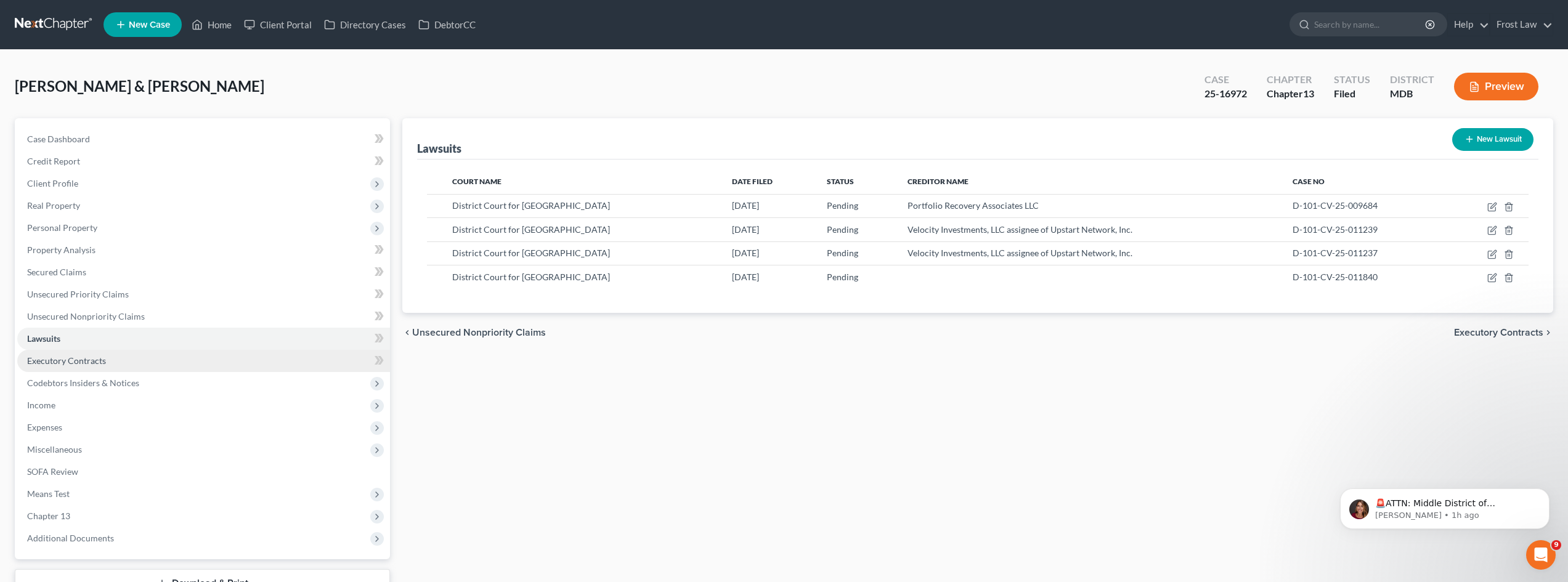
click at [109, 366] on link "Executory Contracts" at bounding box center [203, 361] width 372 height 22
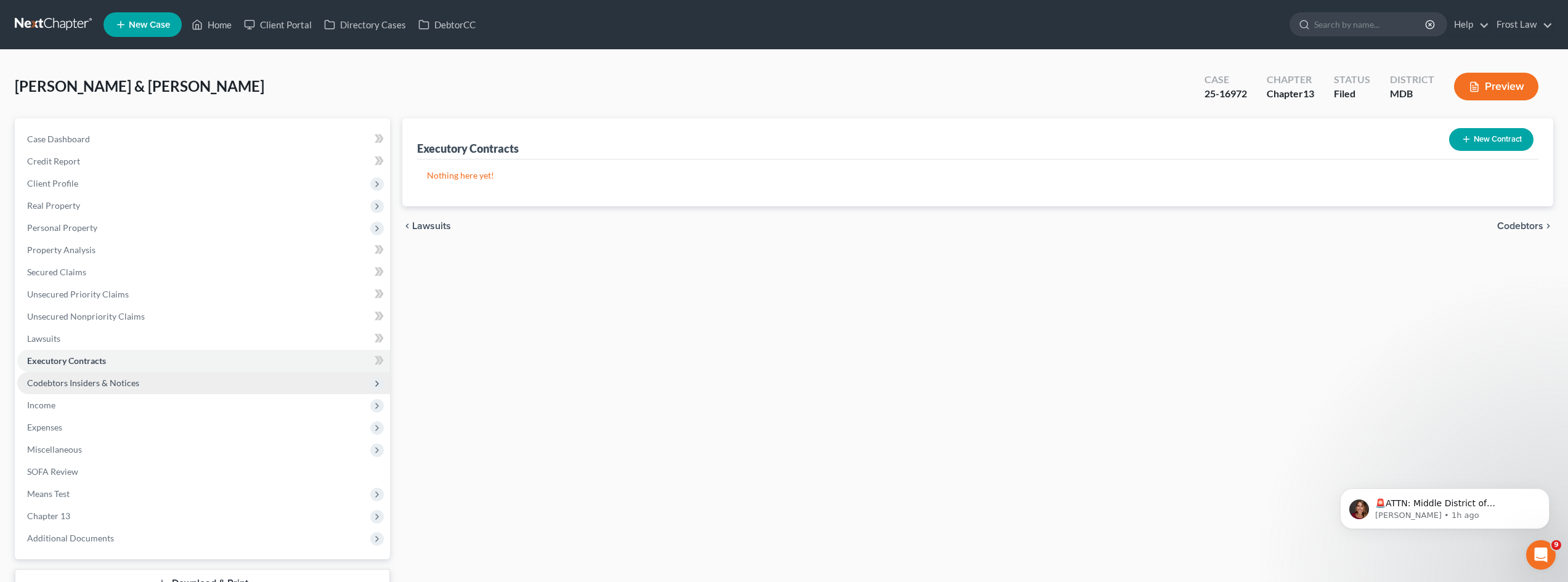
click at [110, 387] on span "Codebtors Insiders & Notices" at bounding box center [83, 383] width 112 height 10
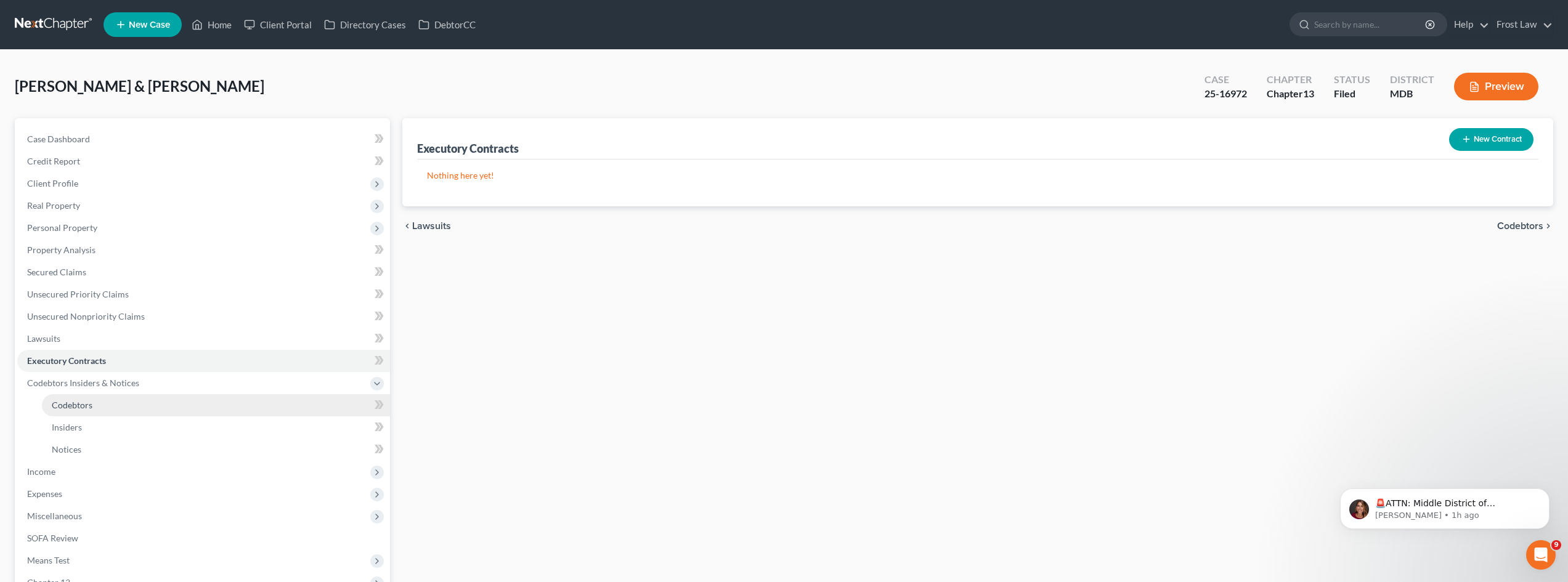
click at [110, 398] on link "Codebtors" at bounding box center [216, 405] width 348 height 22
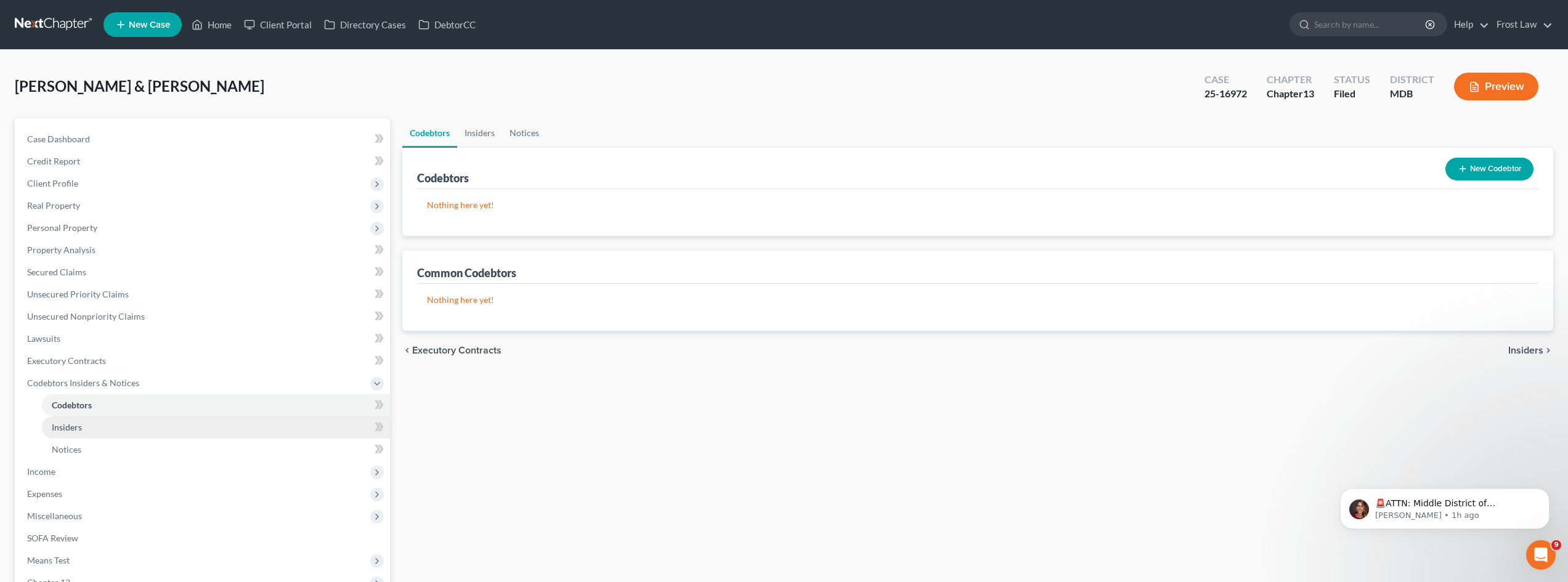
click at [108, 427] on link "Insiders" at bounding box center [216, 428] width 348 height 22
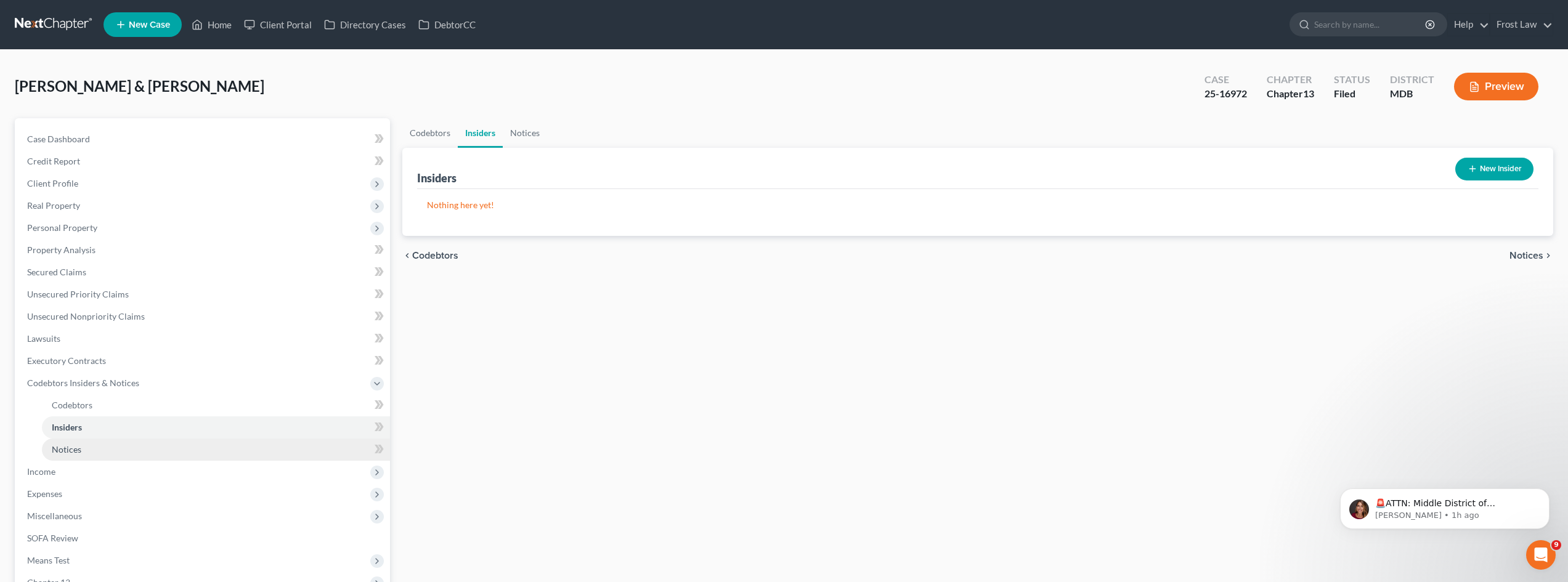
click at [99, 446] on link "Notices" at bounding box center [216, 449] width 348 height 22
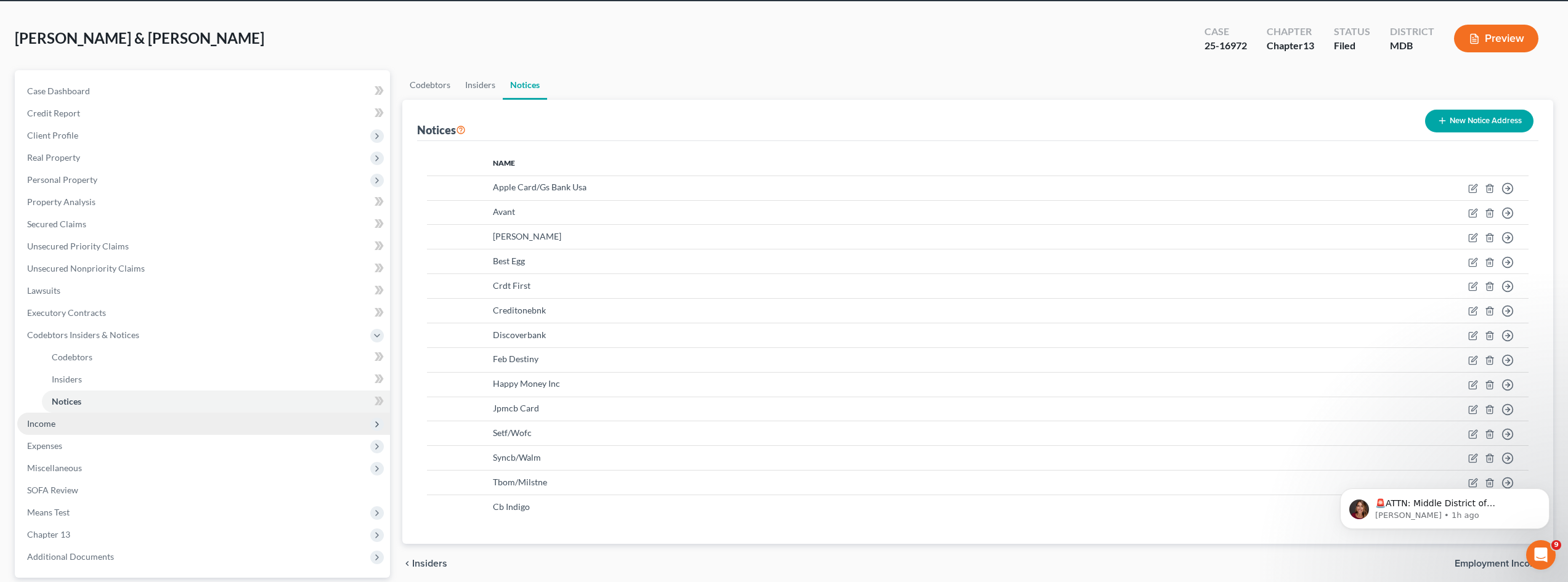
scroll to position [123, 0]
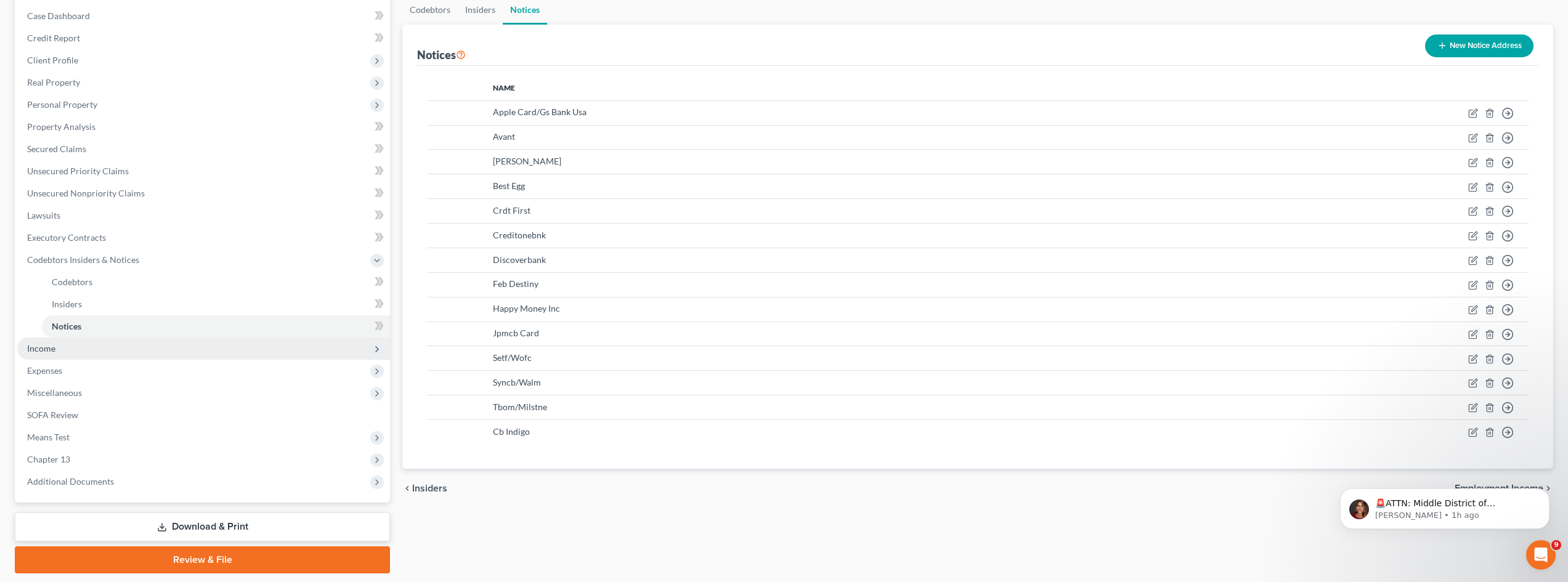
click at [82, 352] on span "Income" at bounding box center [203, 349] width 372 height 22
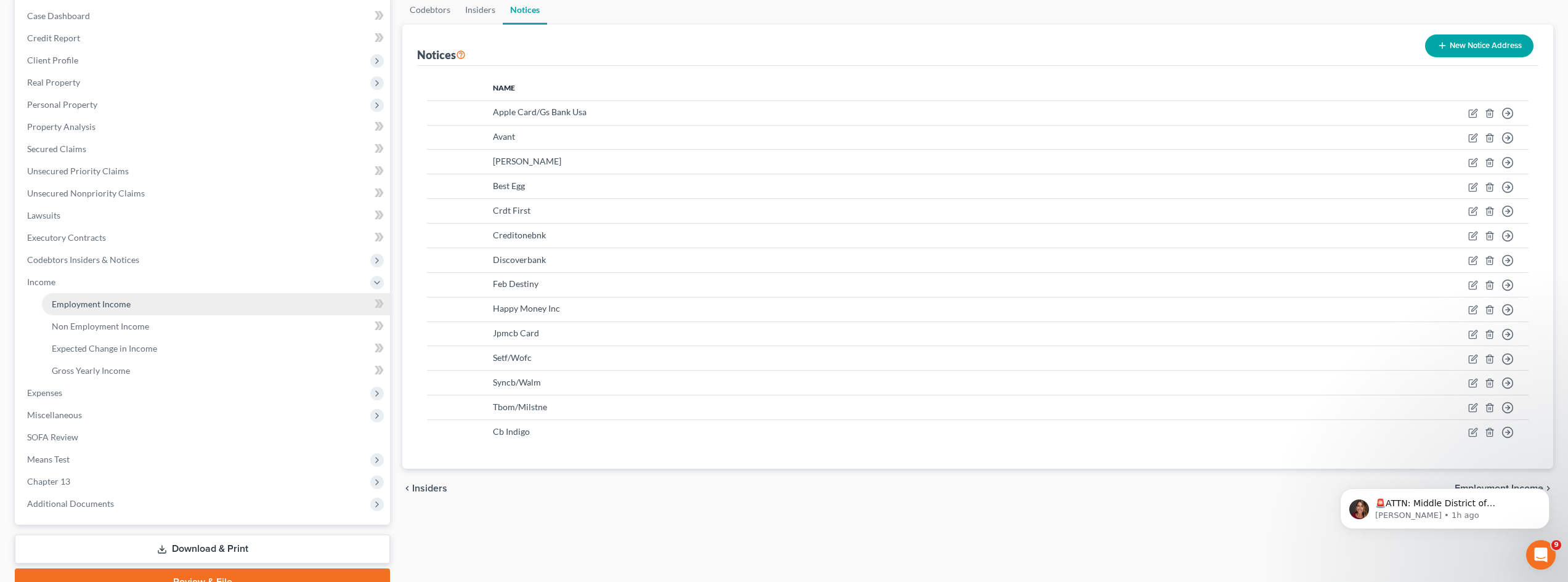
click at [93, 306] on span "Employment Income" at bounding box center [91, 304] width 79 height 10
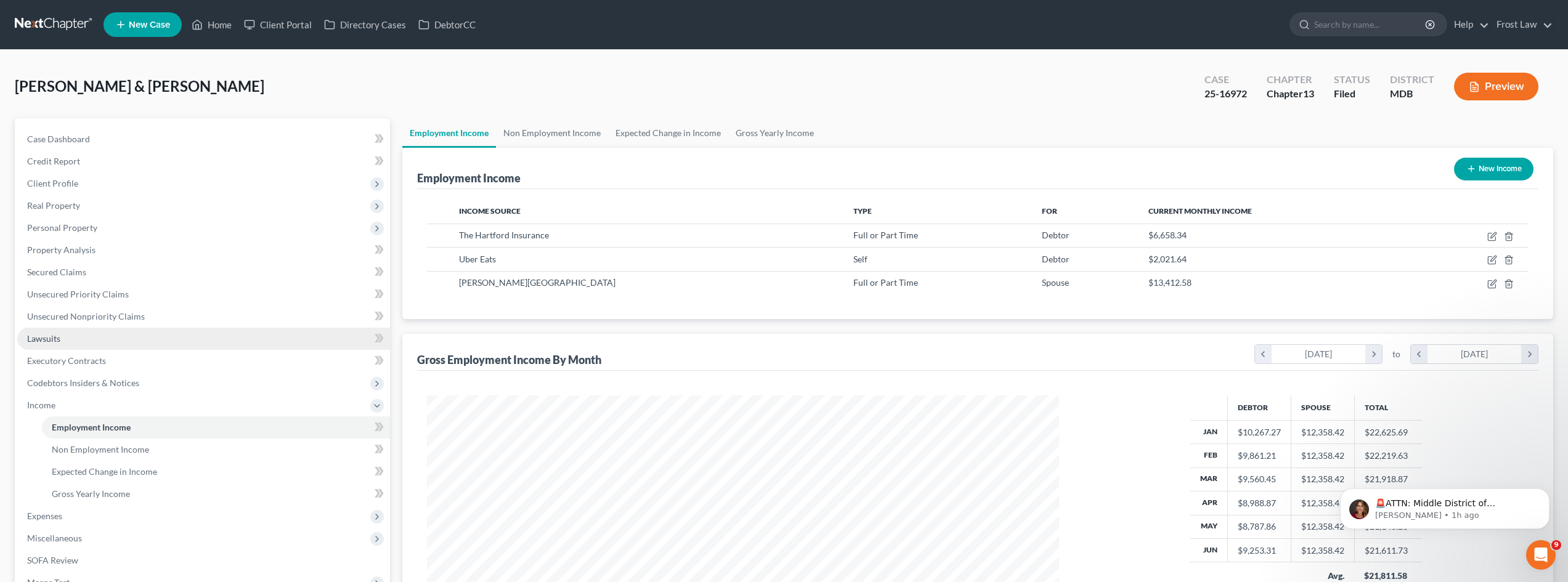
scroll to position [316, 657]
click at [575, 132] on link "Non Employment Income" at bounding box center [552, 133] width 112 height 29
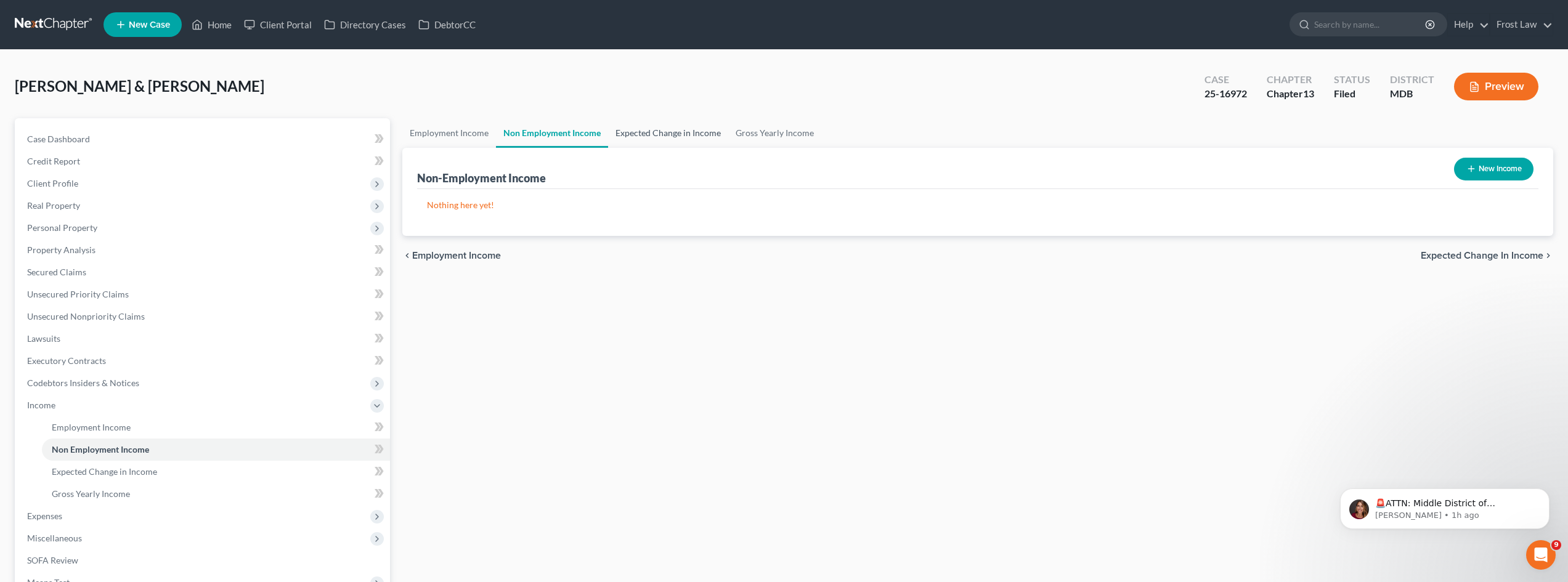
click at [652, 134] on link "Expected Change in Income" at bounding box center [668, 133] width 120 height 29
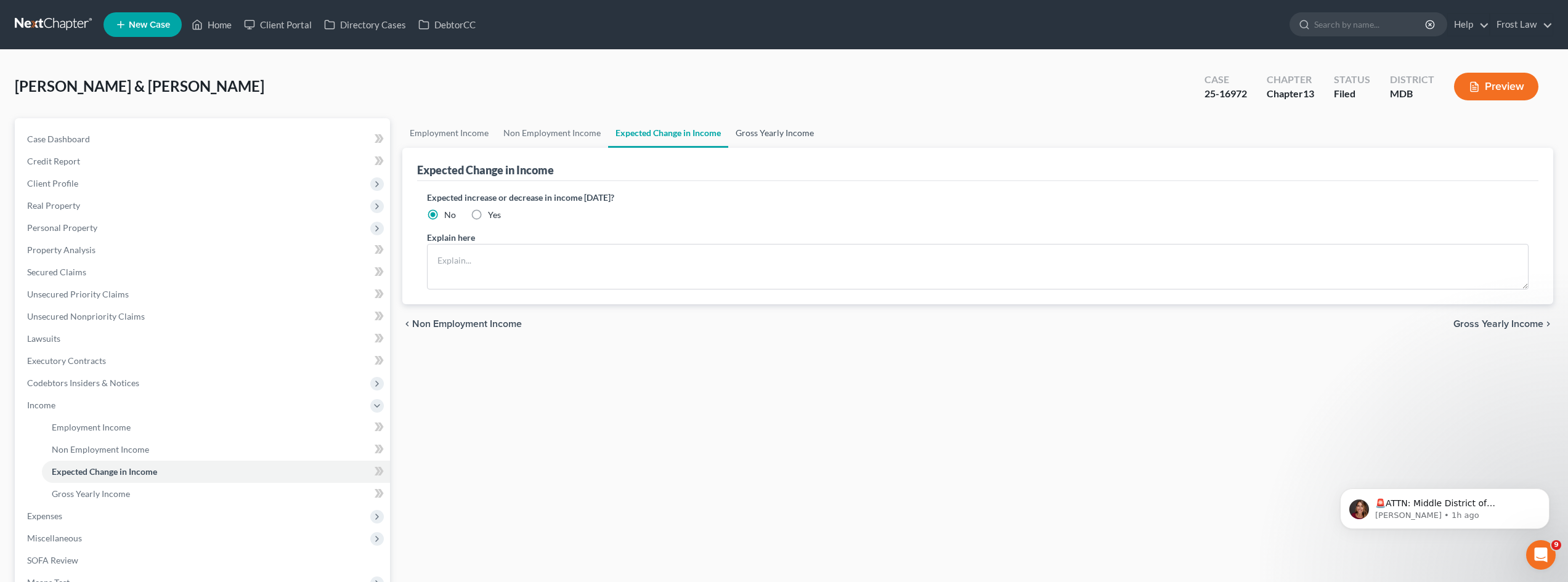
click at [745, 131] on link "Gross Yearly Income" at bounding box center [775, 133] width 93 height 29
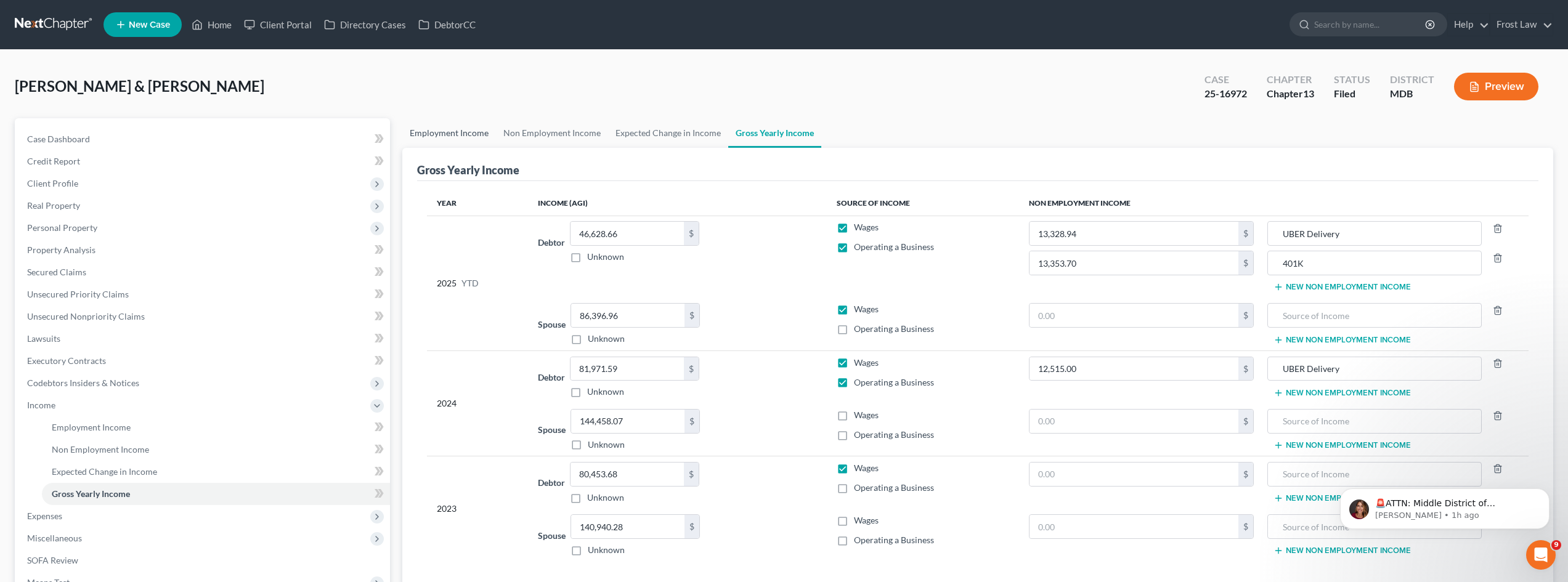
click at [473, 137] on link "Employment Income" at bounding box center [449, 133] width 94 height 29
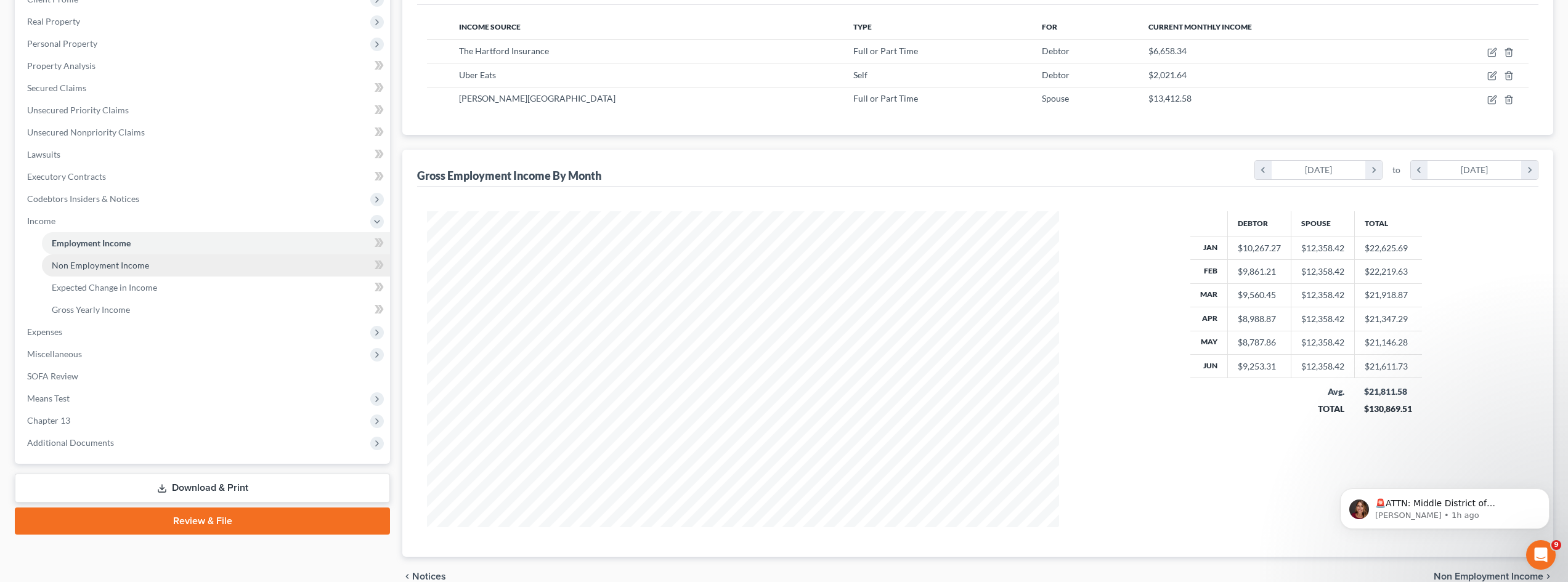
scroll to position [185, 0]
click at [159, 267] on link "Non Employment Income" at bounding box center [216, 265] width 348 height 22
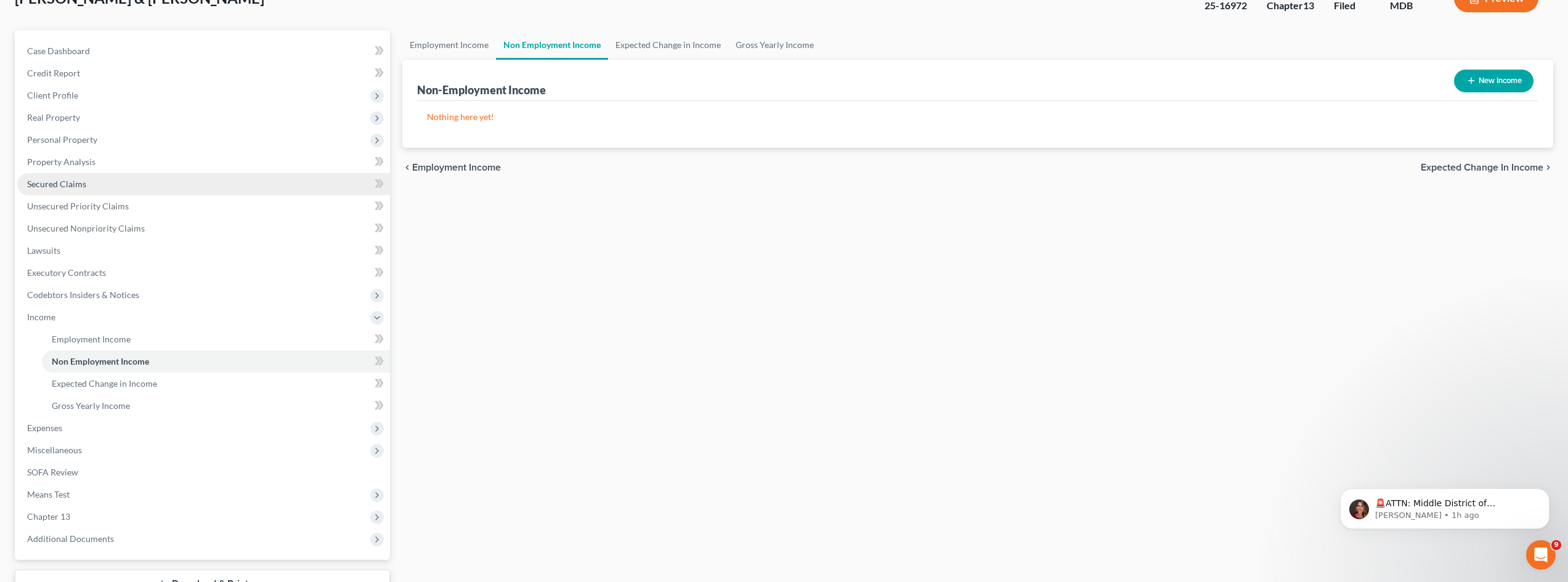
scroll to position [184, 0]
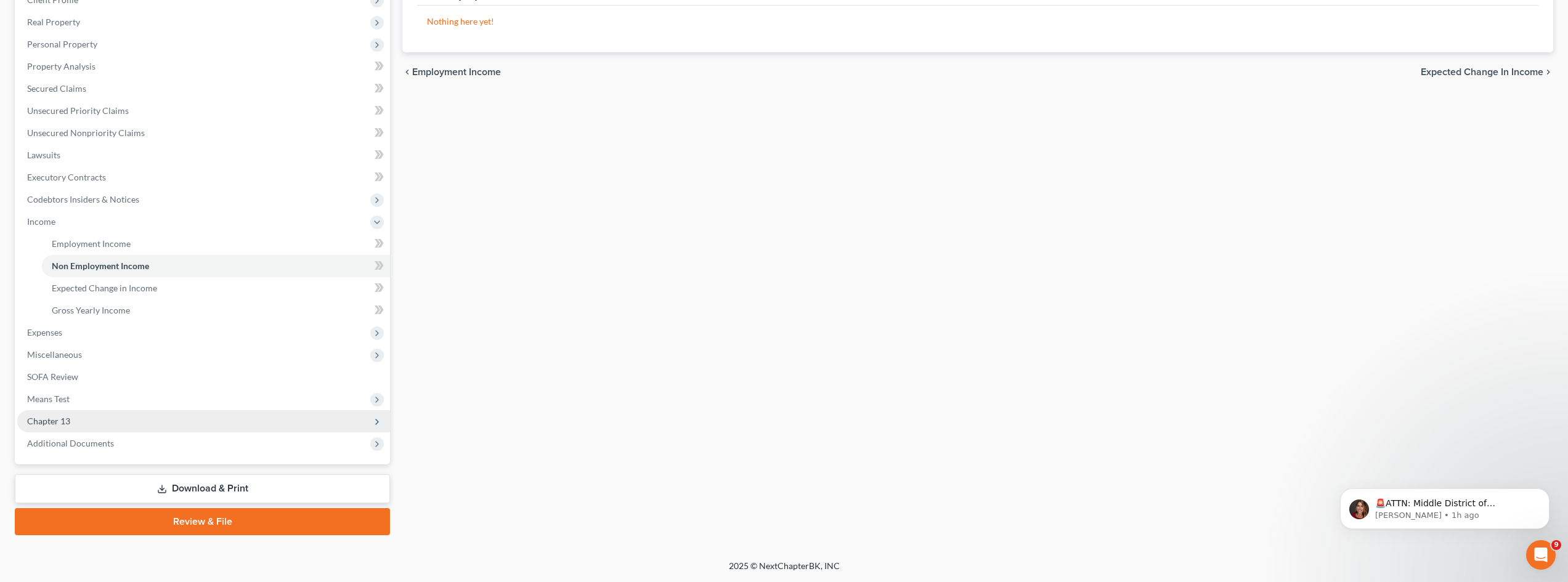
click at [76, 414] on span "Chapter 13" at bounding box center [203, 422] width 372 height 22
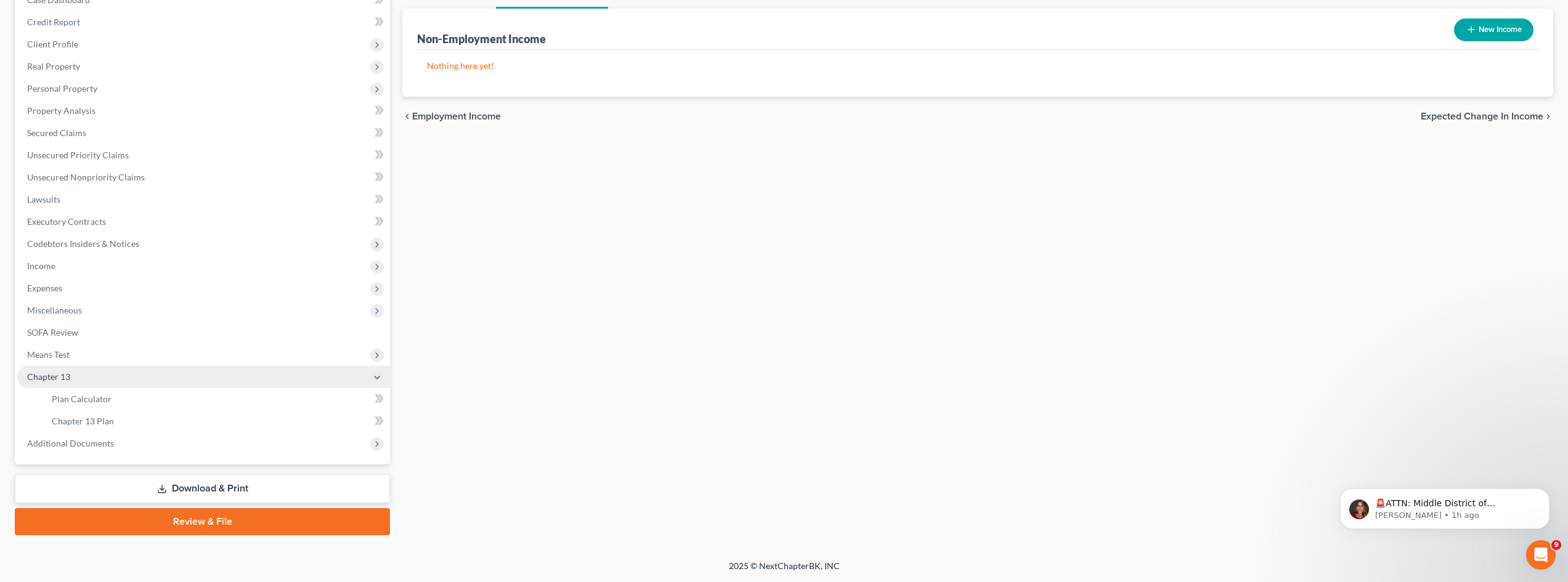
scroll to position [139, 0]
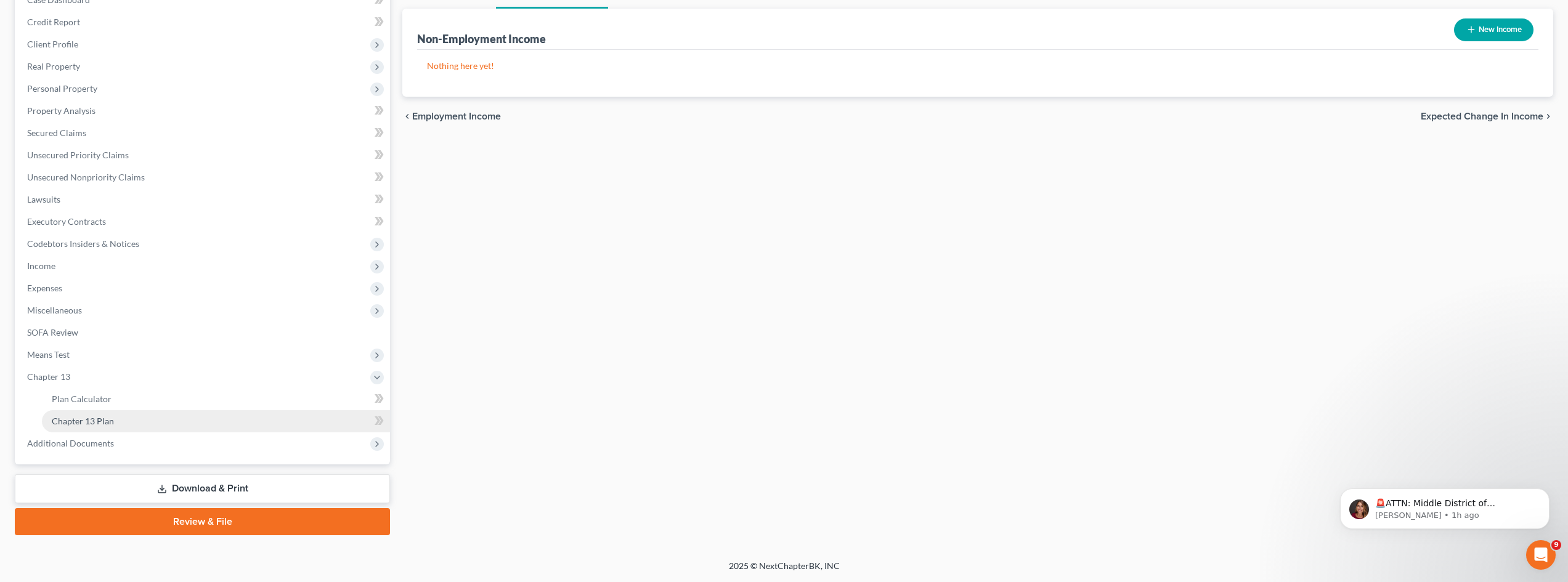
click at [97, 421] on span "Chapter 13 Plan" at bounding box center [82, 421] width 62 height 10
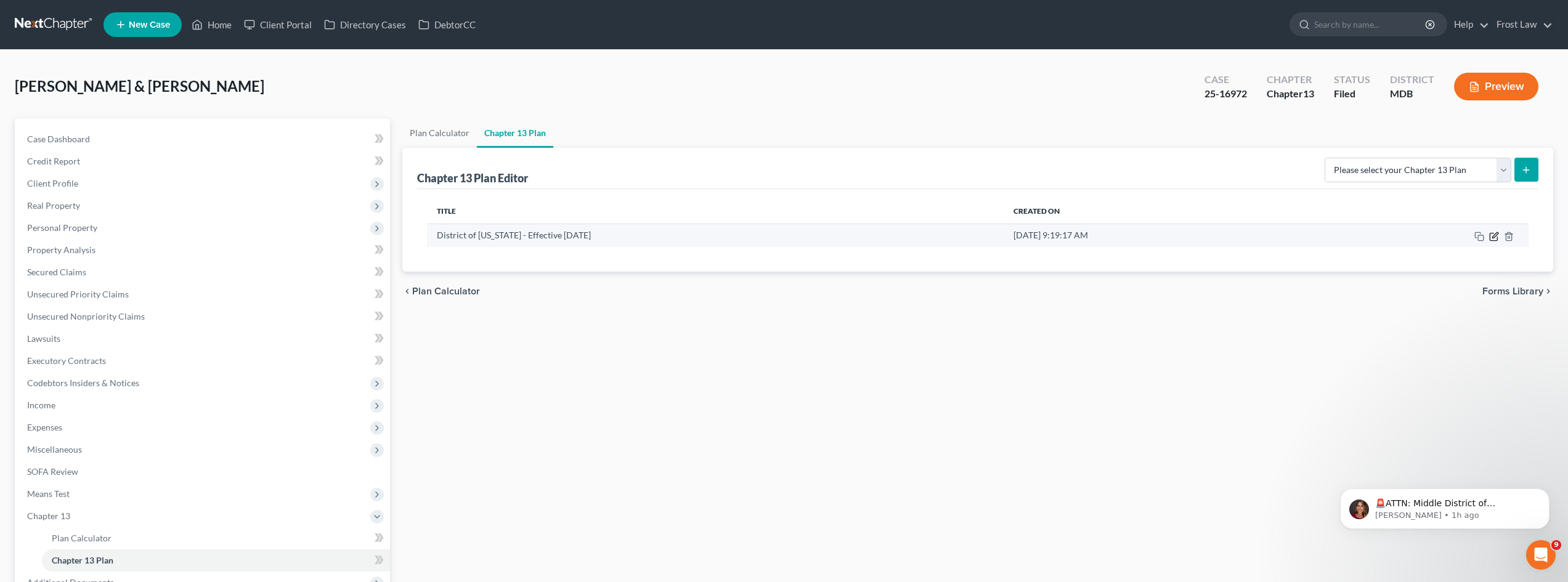
click at [1490, 236] on icon "button" at bounding box center [1493, 237] width 7 height 7
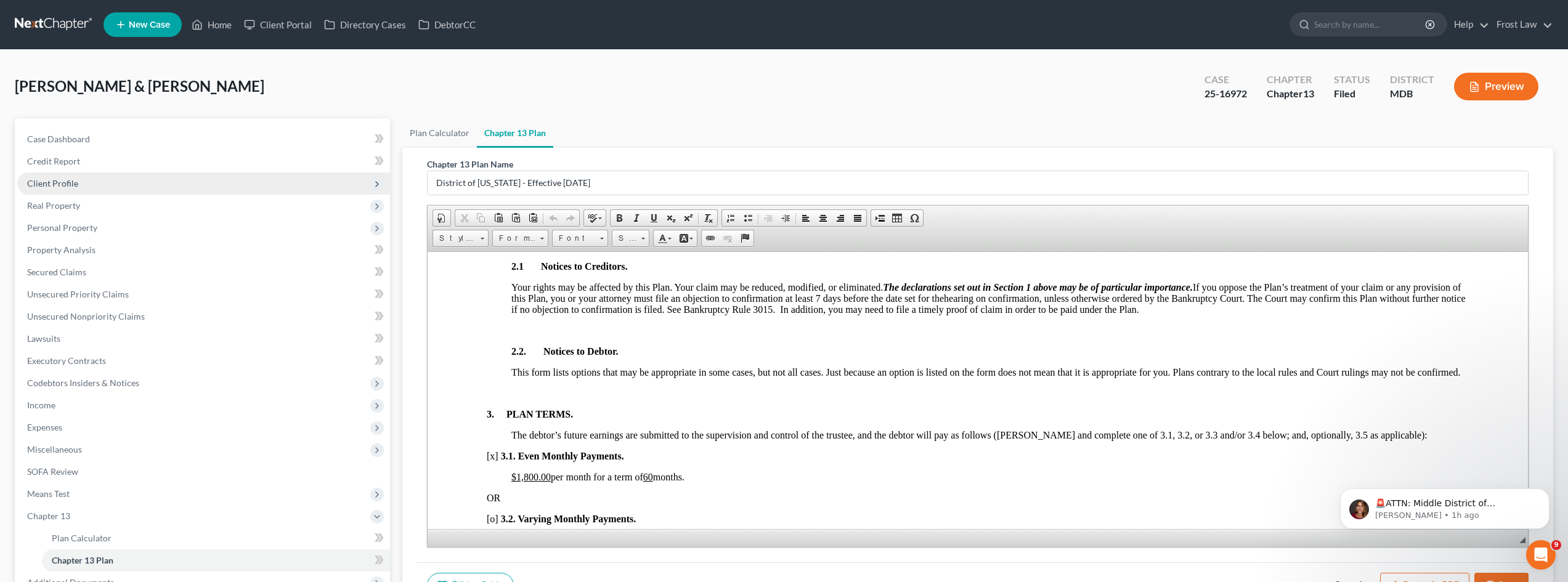
click at [61, 186] on span "Client Profile" at bounding box center [52, 184] width 51 height 10
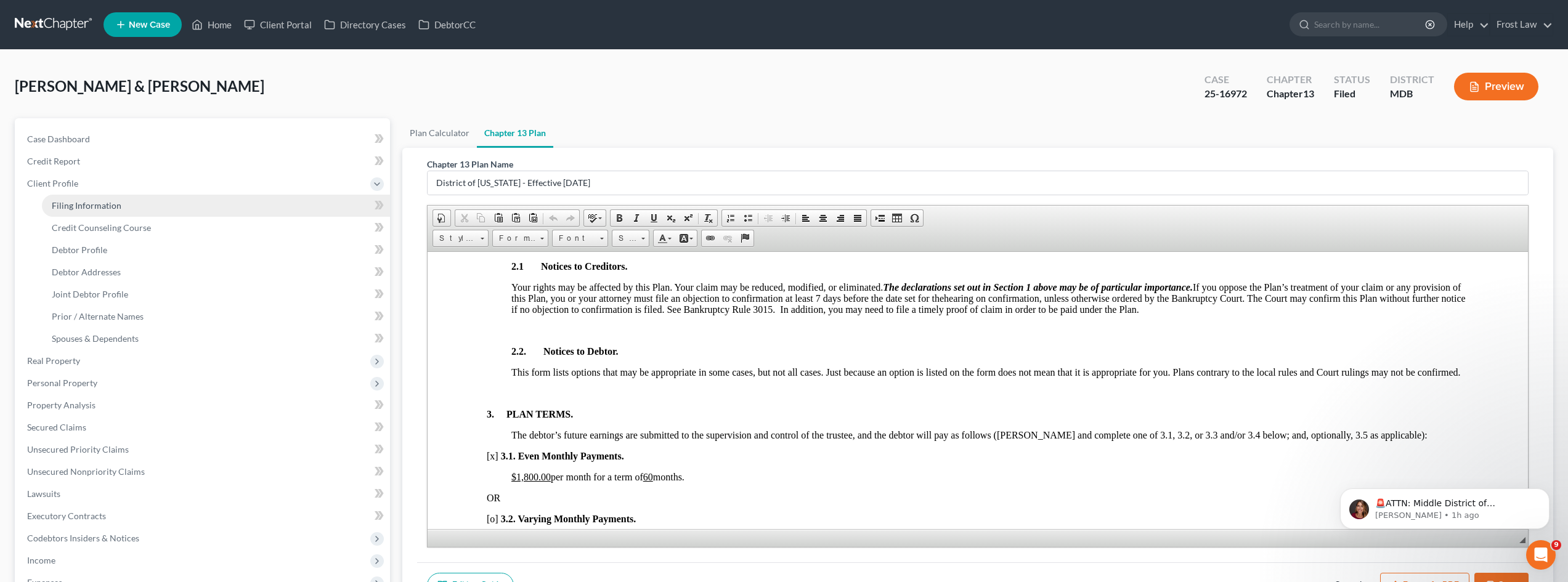
click at [71, 204] on span "Filing Information" at bounding box center [86, 205] width 70 height 10
select select "1"
select select "3"
select select "21"
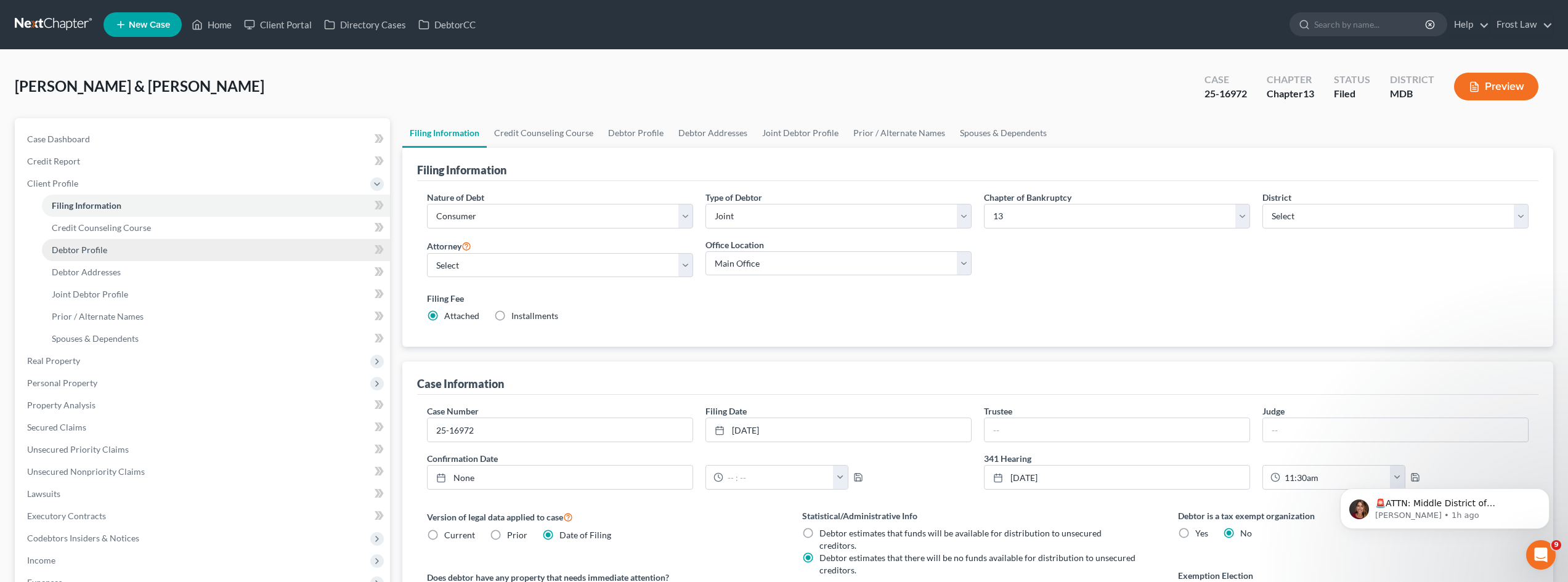
click at [73, 250] on span "Debtor Profile" at bounding box center [79, 249] width 55 height 10
select select "1"
select select "3"
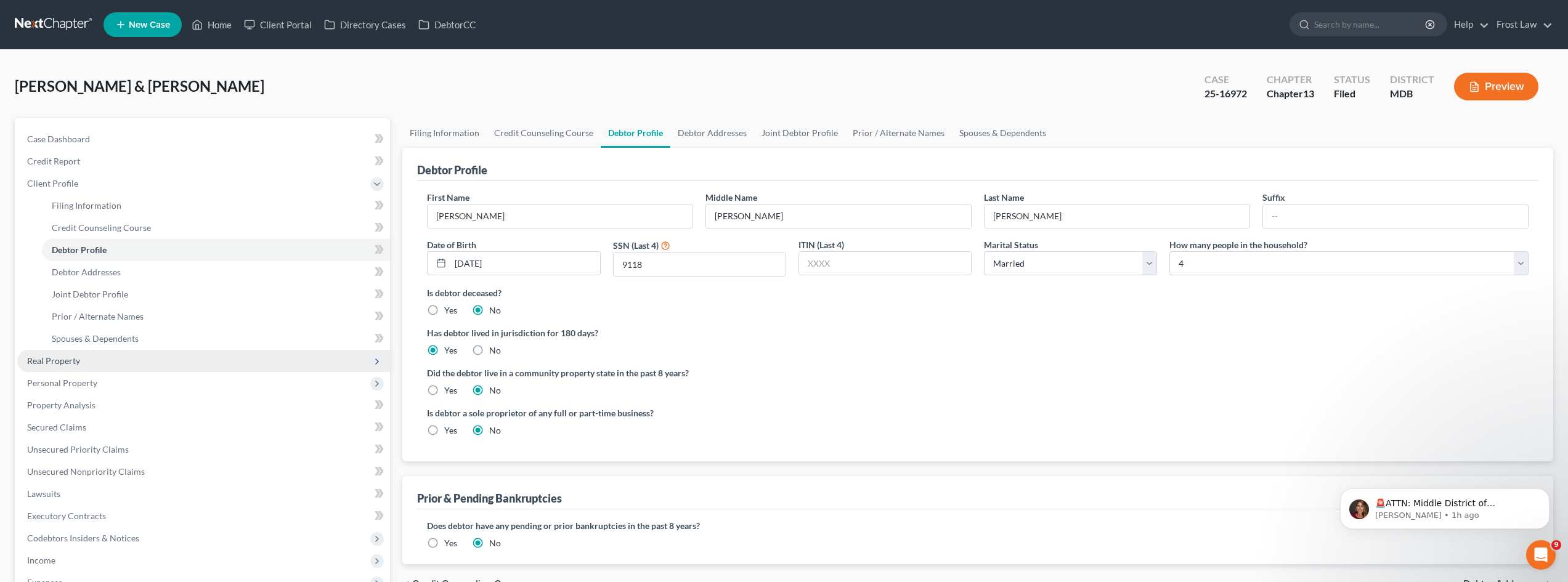
click at [61, 366] on span "Real Property" at bounding box center [203, 361] width 372 height 22
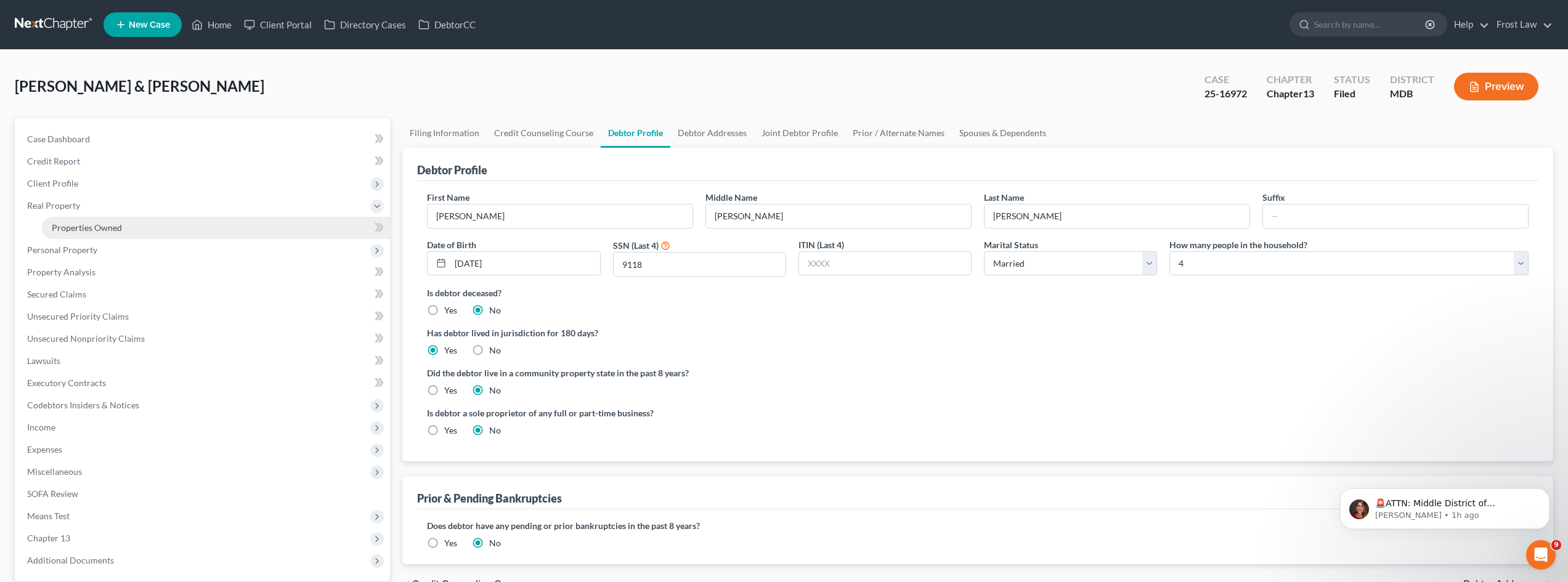
click at [88, 227] on span "Properties Owned" at bounding box center [87, 228] width 70 height 10
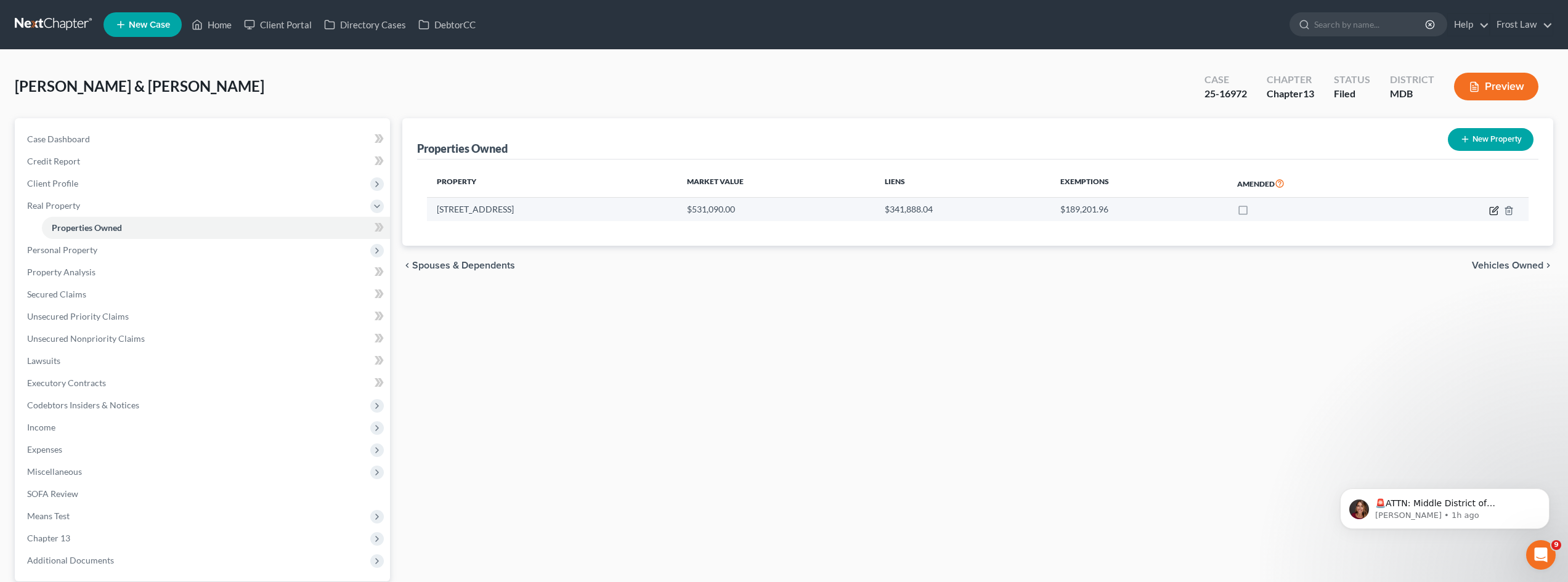
click at [1493, 210] on icon "button" at bounding box center [1493, 210] width 10 height 10
select select "21"
select select "13"
select select "2"
select select "5"
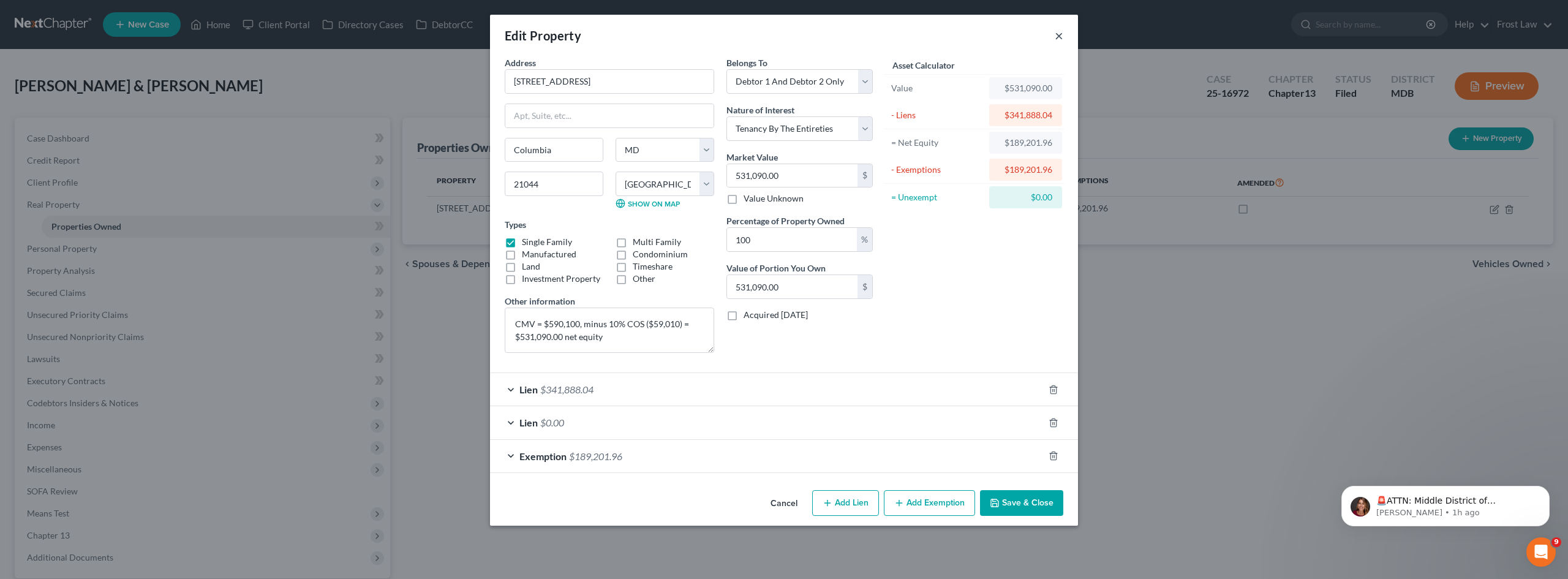
click at [1062, 37] on button "×" at bounding box center [1059, 36] width 9 height 15
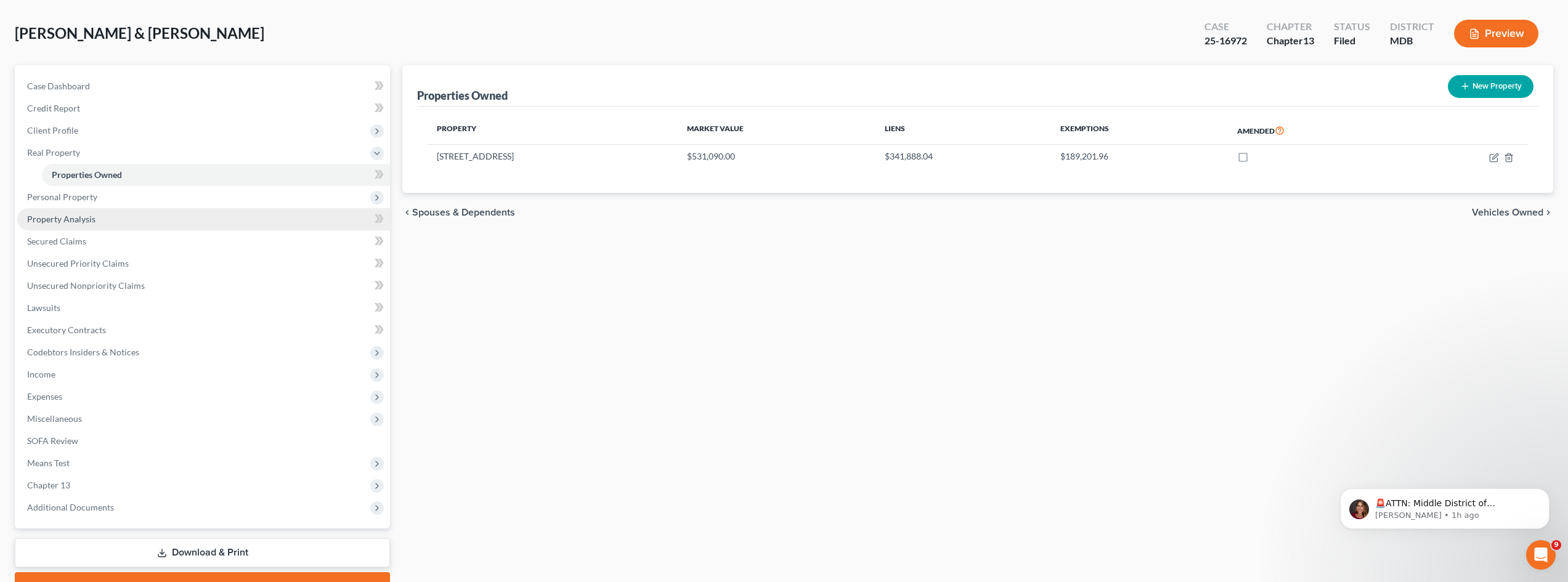
scroll to position [117, 0]
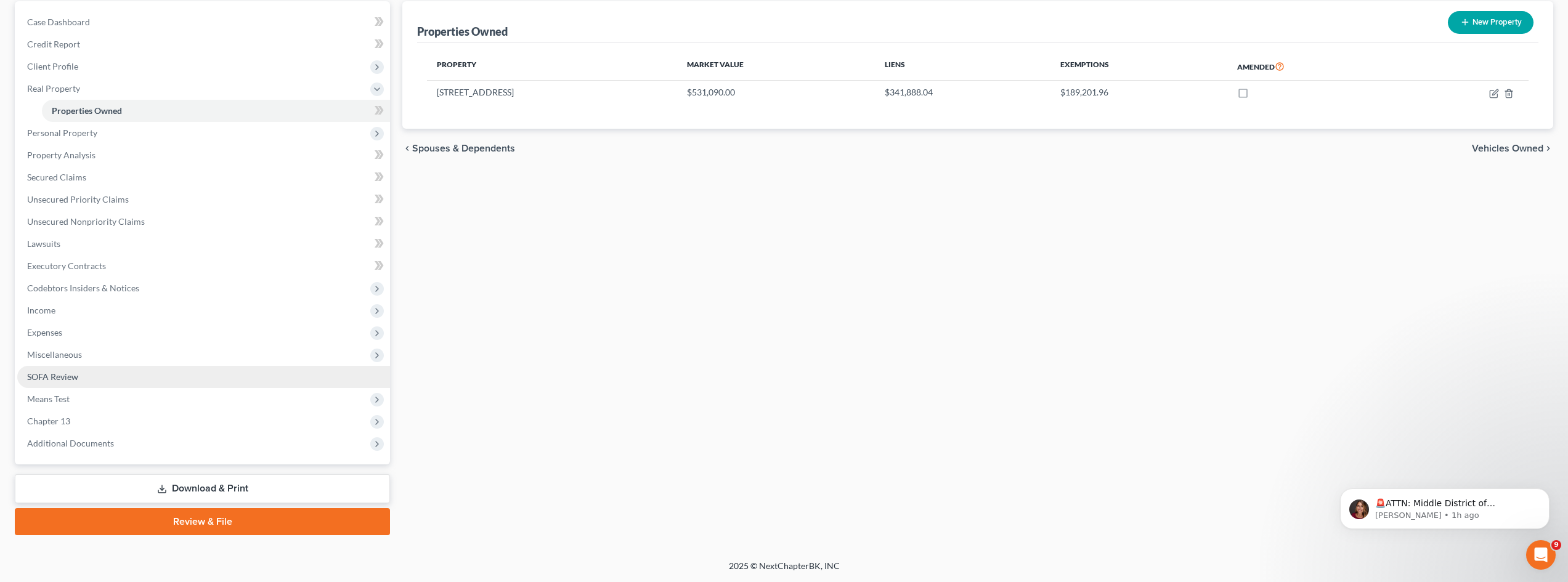
click at [85, 373] on link "SOFA Review" at bounding box center [203, 377] width 372 height 22
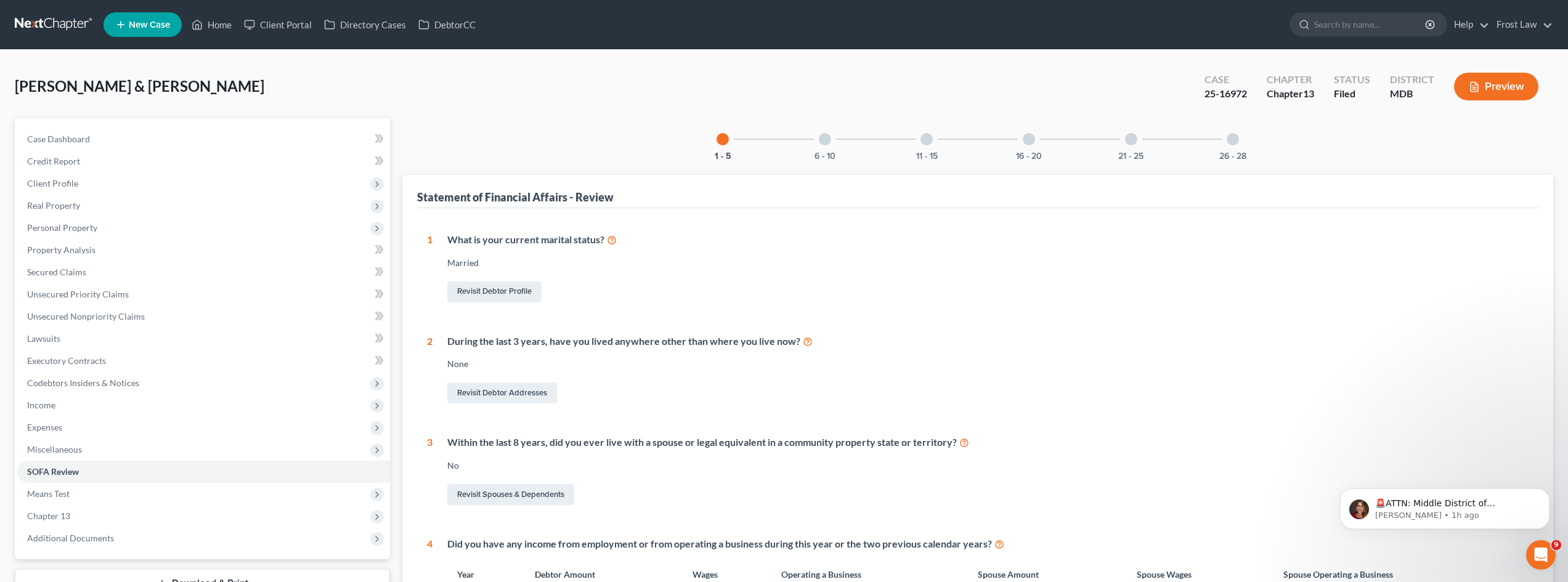
click at [825, 136] on div at bounding box center [825, 139] width 12 height 12
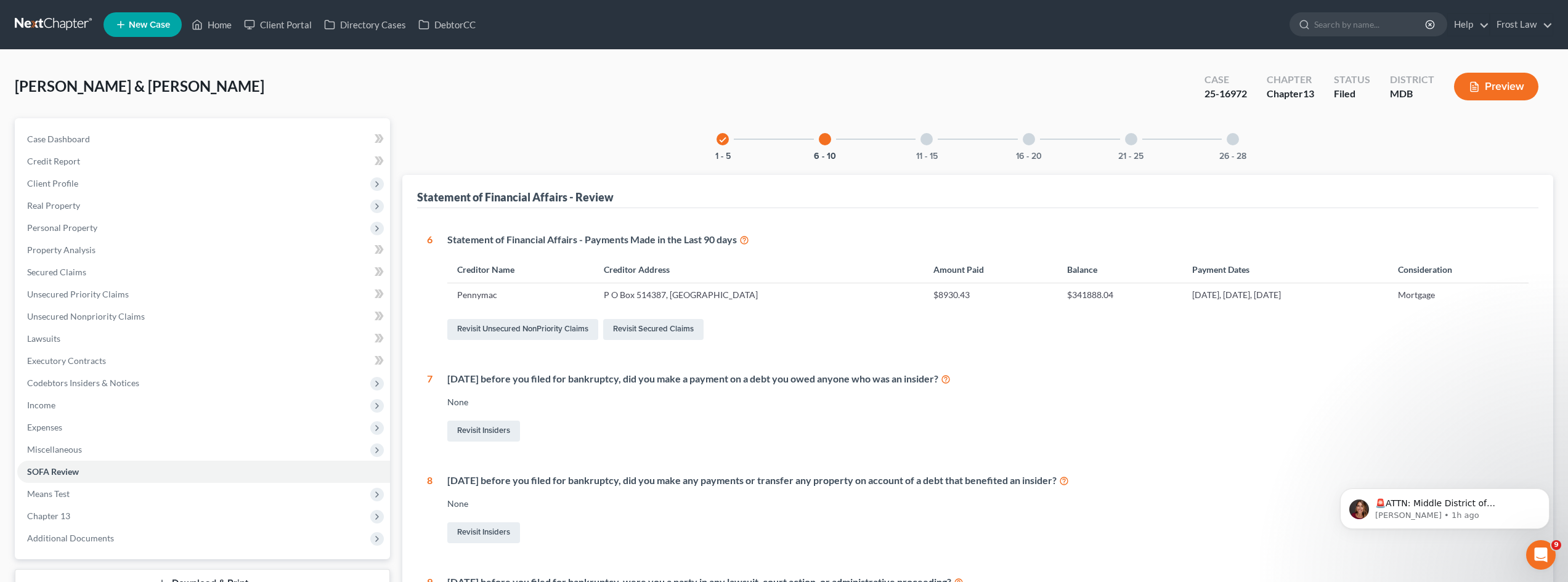
click at [930, 140] on div at bounding box center [927, 139] width 12 height 12
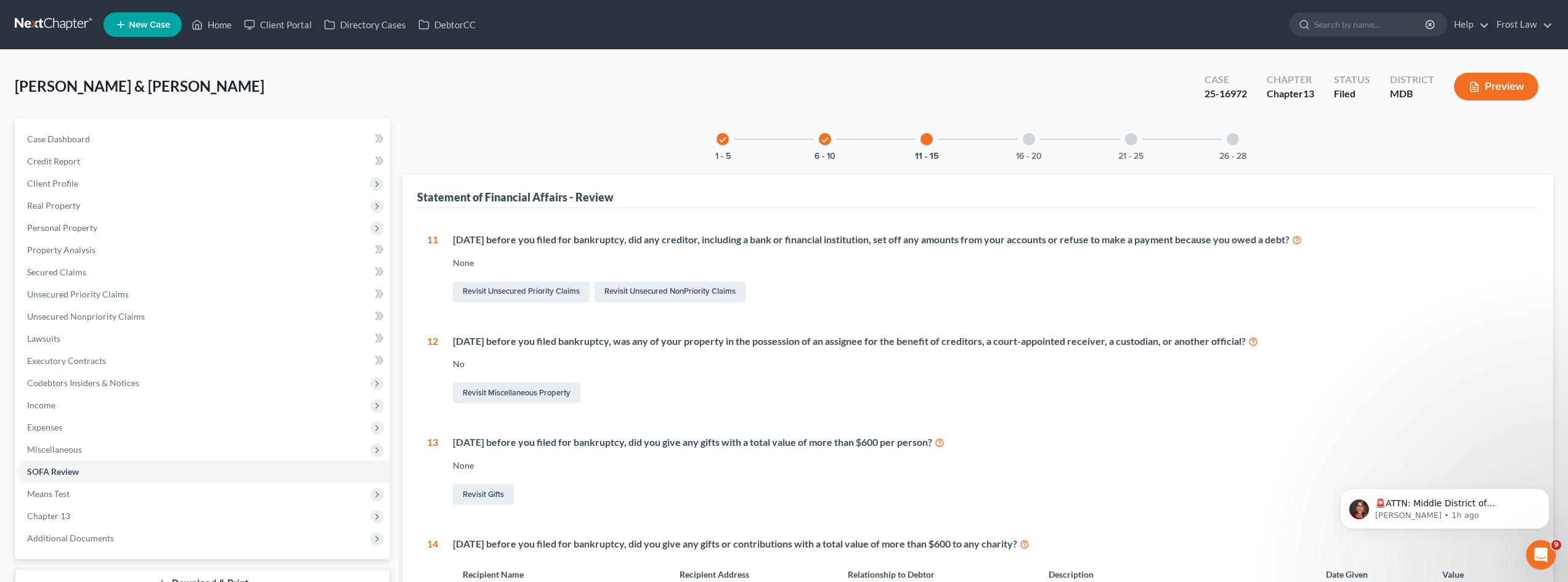
click at [1027, 143] on div at bounding box center [1029, 139] width 12 height 12
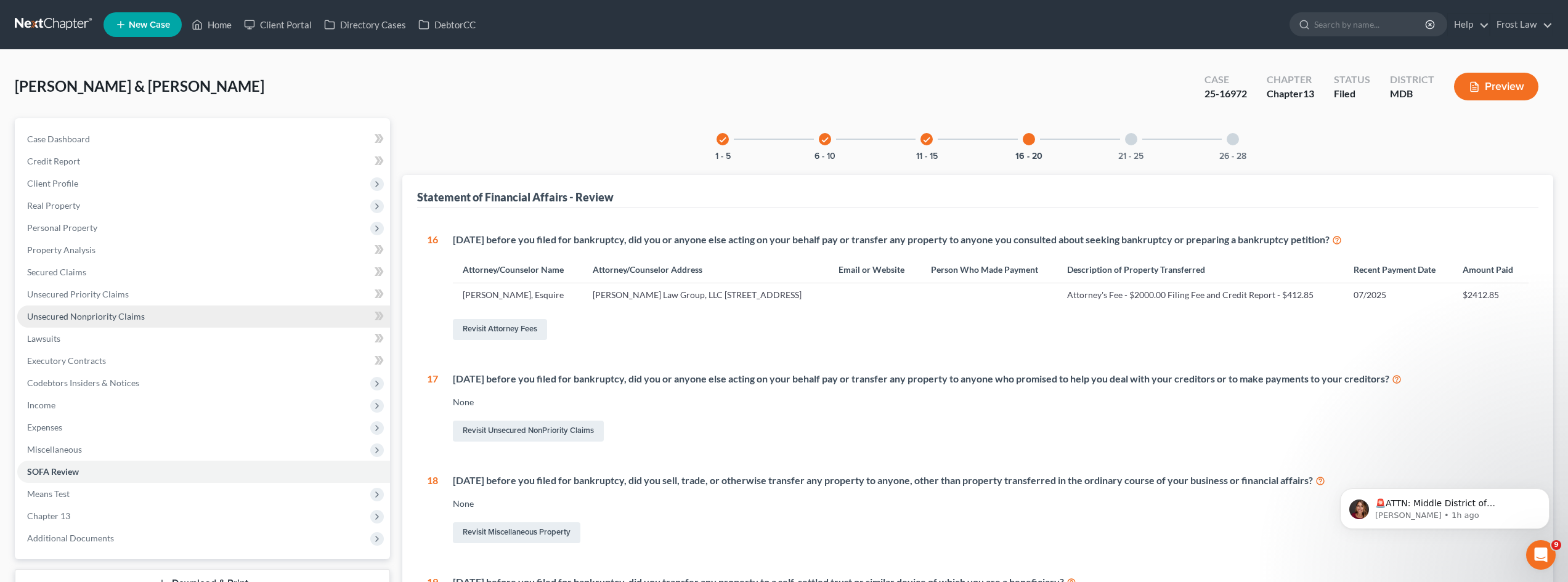
click at [112, 321] on span "Unsecured Nonpriority Claims" at bounding box center [85, 316] width 118 height 10
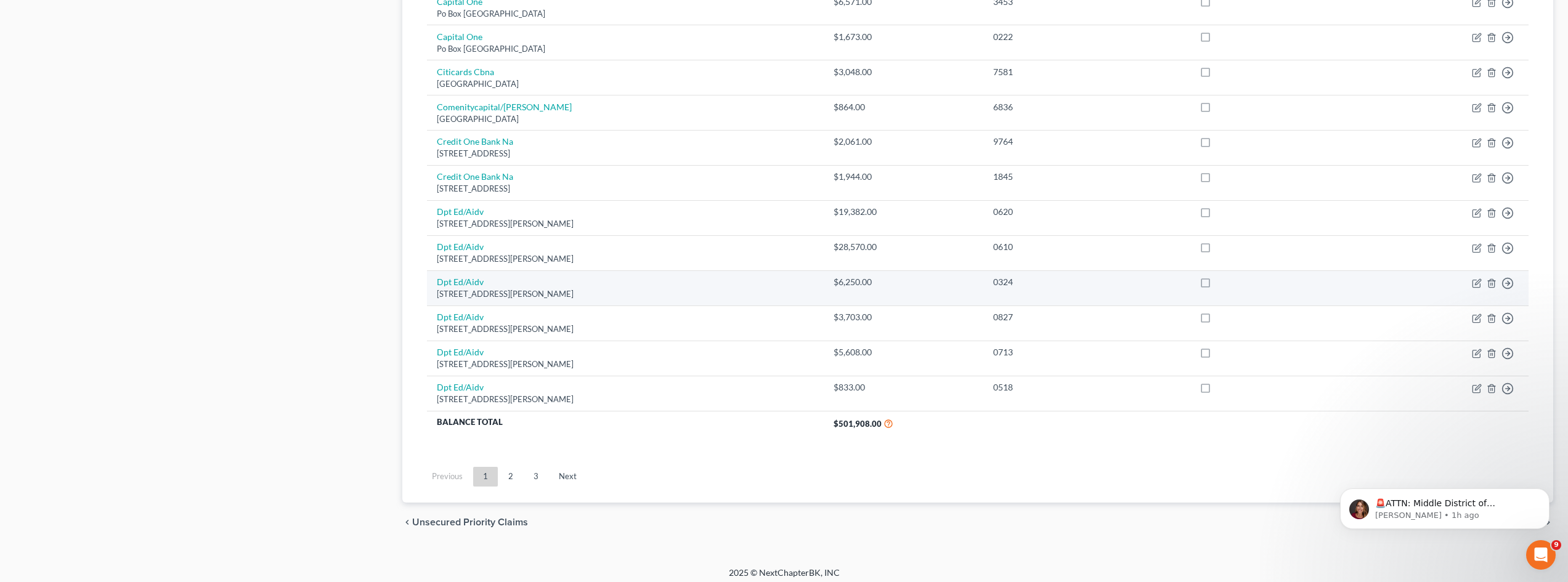
scroll to position [846, 0]
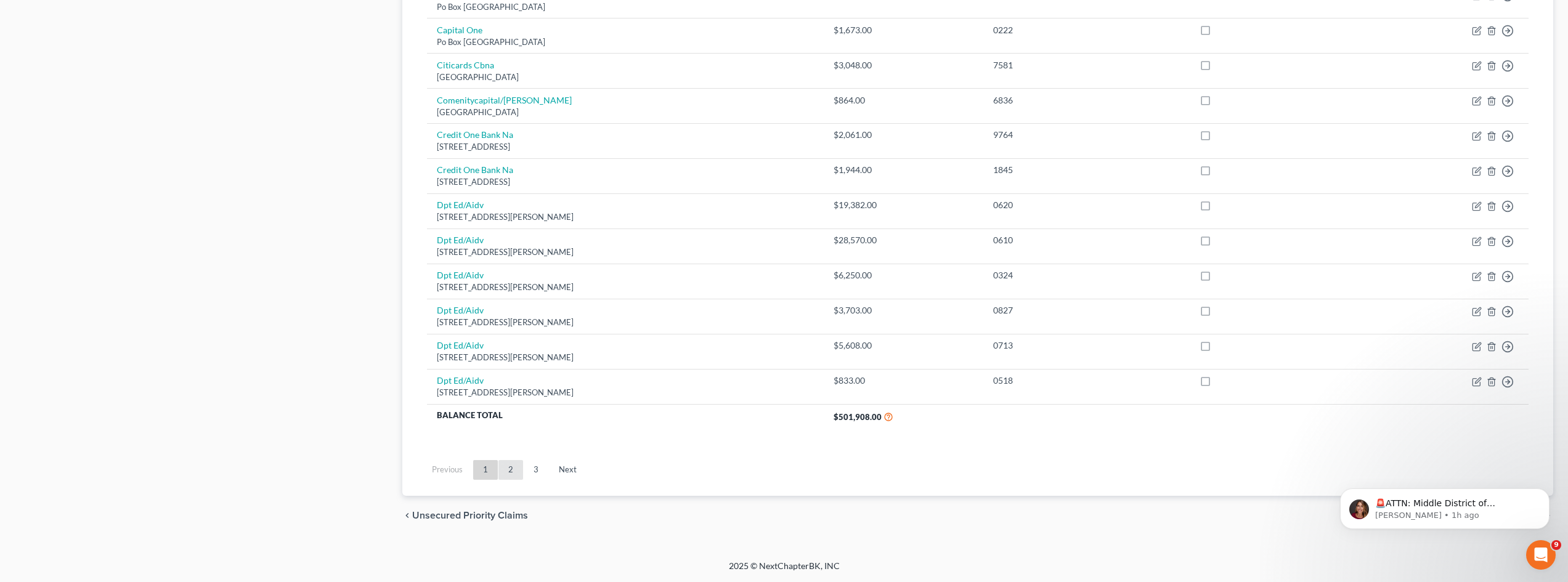
click at [515, 473] on link "2" at bounding box center [510, 470] width 25 height 19
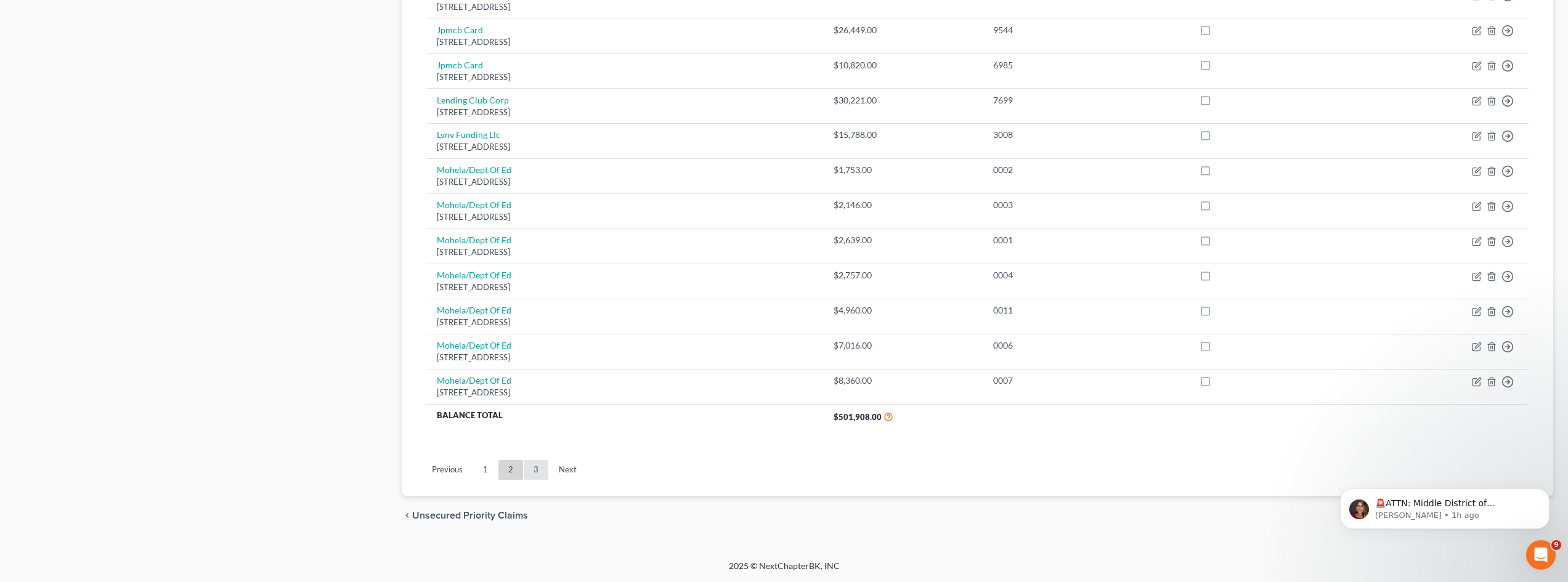
click at [540, 471] on link "3" at bounding box center [536, 470] width 25 height 19
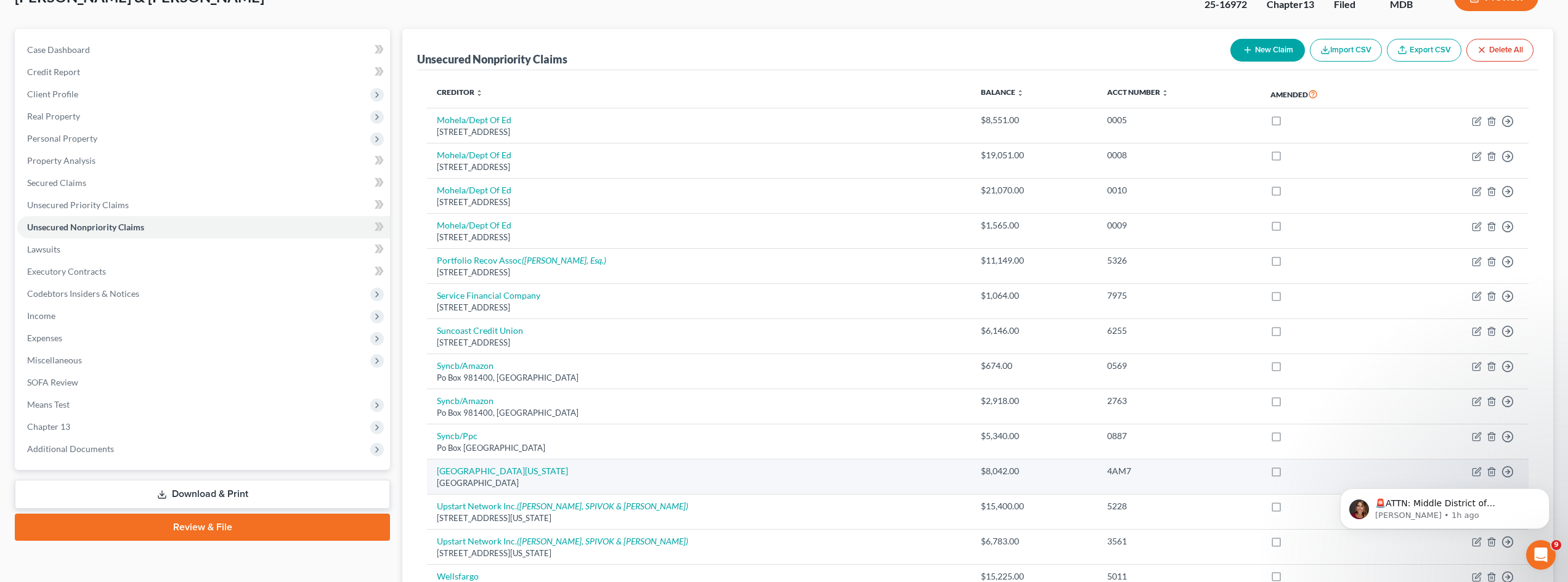
scroll to position [82, 0]
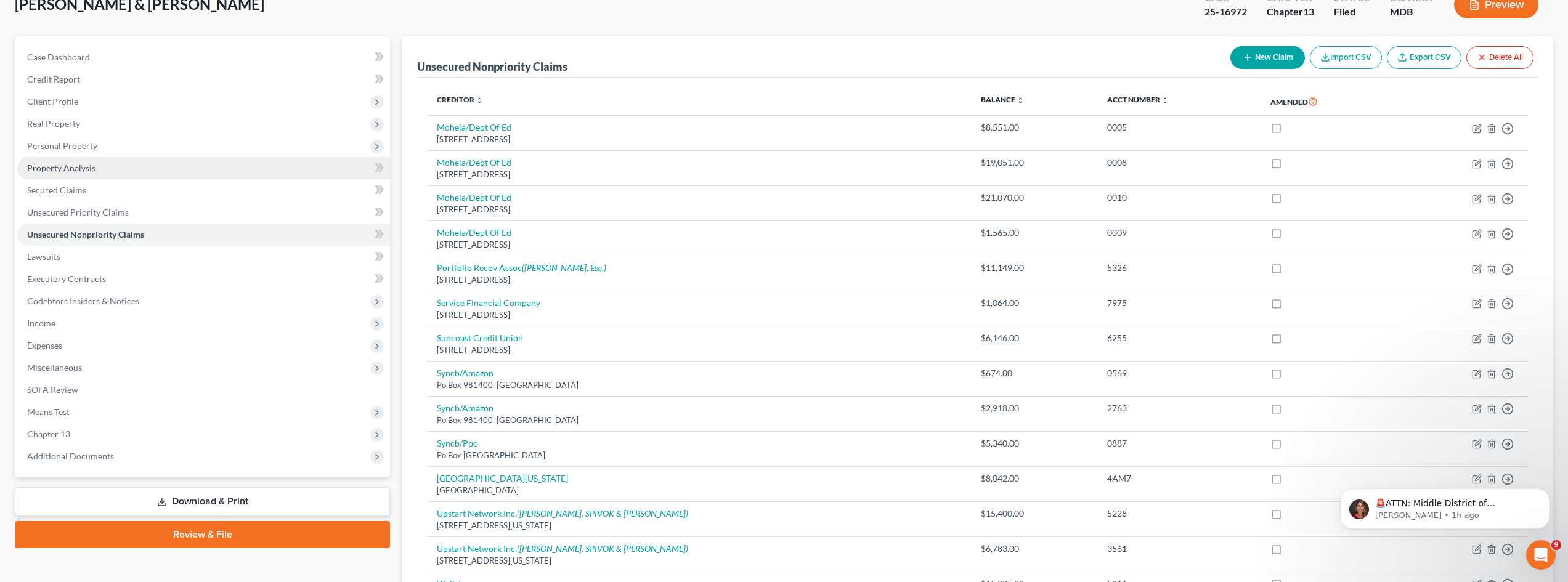
click at [104, 160] on link "Property Analysis" at bounding box center [203, 169] width 372 height 22
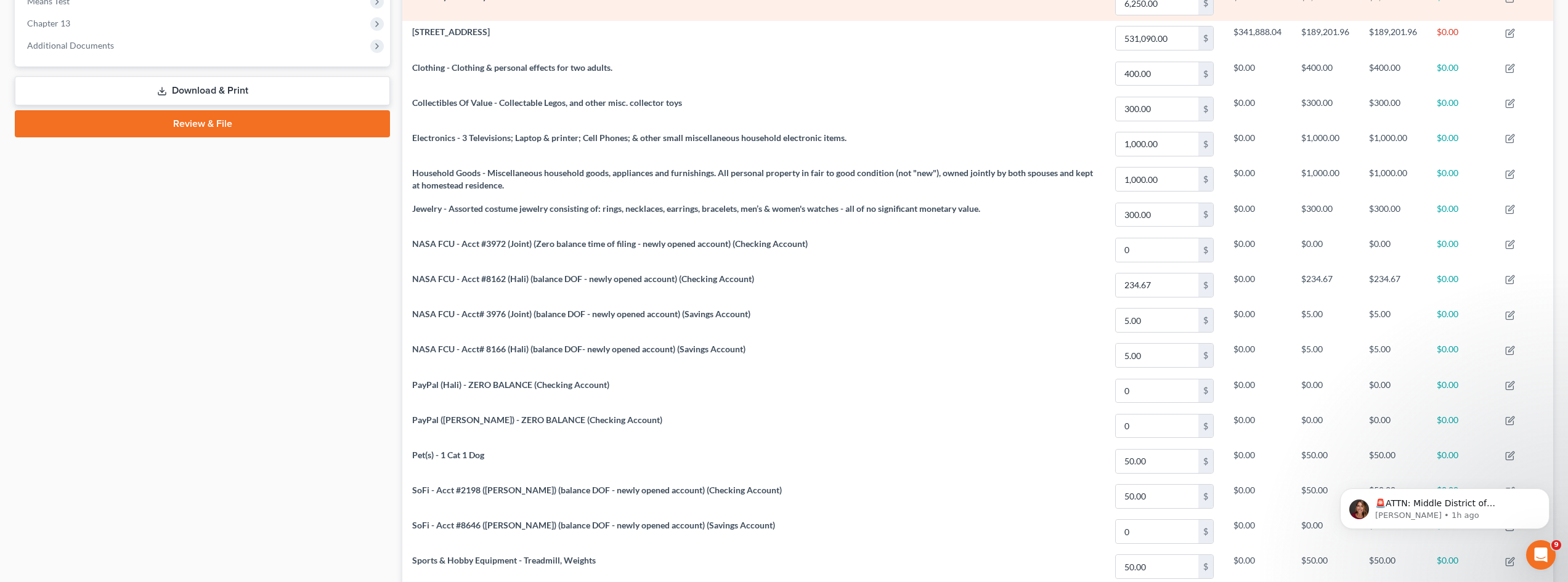
scroll to position [616, 0]
